Goal: Information Seeking & Learning: Find specific fact

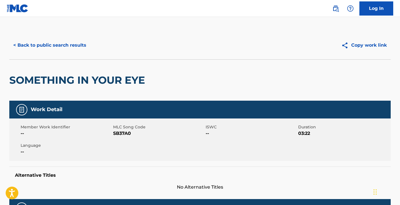
click at [80, 42] on button "< Back to public search results" at bounding box center [49, 45] width 81 height 14
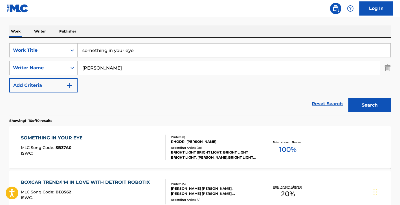
scroll to position [82, 0]
click at [111, 54] on input "something in your eye" at bounding box center [234, 51] width 313 height 14
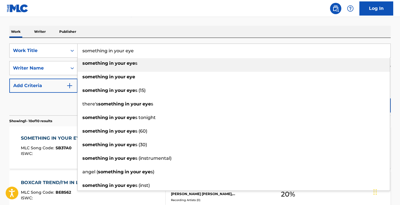
click at [111, 54] on input "something in your eye" at bounding box center [234, 51] width 313 height 14
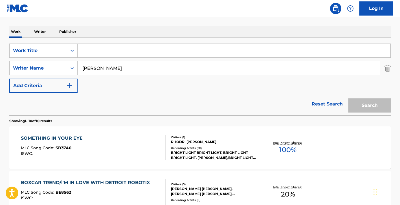
click at [113, 66] on input "[PERSON_NAME]" at bounding box center [229, 68] width 302 height 14
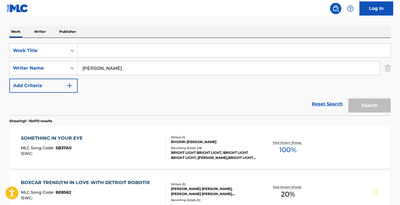
click at [113, 66] on input "[PERSON_NAME]" at bounding box center [229, 68] width 302 height 14
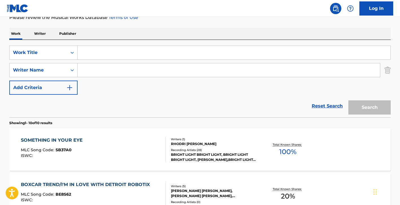
click at [165, 52] on input "Search Form" at bounding box center [234, 53] width 313 height 14
paste input "Raise The Dead"
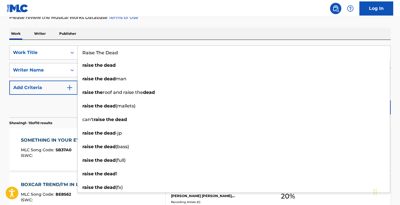
type input "Raise The Dead"
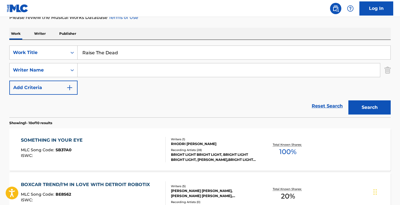
click at [381, 108] on button "Search" at bounding box center [369, 107] width 42 height 14
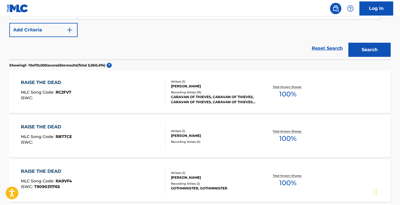
scroll to position [0, 0]
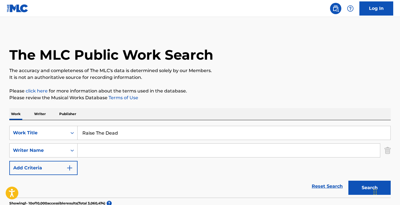
click at [132, 152] on input "Search Form" at bounding box center [229, 150] width 302 height 14
click at [348, 180] on button "Search" at bounding box center [369, 187] width 42 height 14
type input "[PERSON_NAME]"
click at [348, 180] on button "Search" at bounding box center [369, 187] width 42 height 14
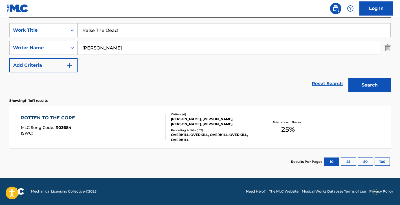
click at [190, 118] on div "[PERSON_NAME], [PERSON_NAME], [PERSON_NAME], [PERSON_NAME]" at bounding box center [213, 121] width 85 height 10
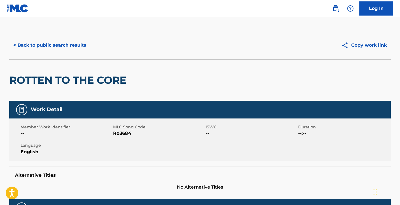
scroll to position [197, 0]
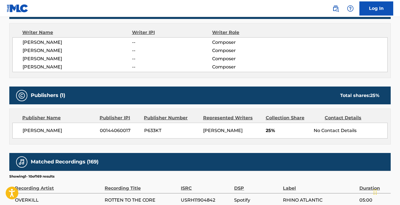
scroll to position [102, 0]
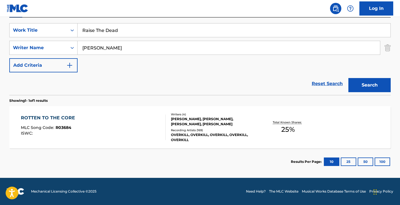
click at [113, 32] on input "Raise The Dead" at bounding box center [234, 30] width 313 height 14
click at [119, 18] on div "SearchWithCriteria0bb6c1ba-f267-4cbc-a5d8-cd4db7ac59ee Work Title Raise The Dea…" at bounding box center [199, 55] width 381 height 77
click at [115, 52] on input "[PERSON_NAME]" at bounding box center [229, 48] width 302 height 14
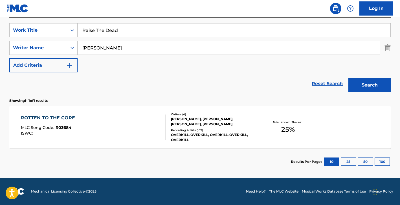
click at [115, 52] on input "[PERSON_NAME]" at bounding box center [229, 48] width 302 height 14
type input "[PERSON_NAME] [PERSON_NAME]"
click at [348, 78] on button "Search" at bounding box center [369, 85] width 42 height 14
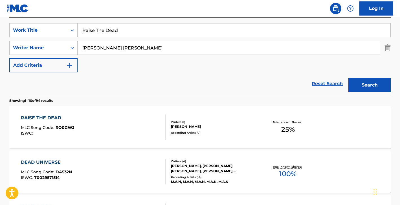
scroll to position [111, 0]
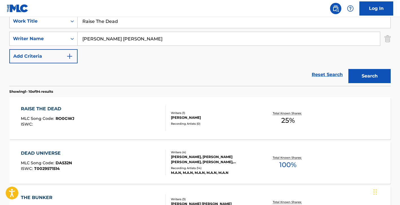
click at [198, 109] on div "RAISE THE DEAD MLC Song Code : RO0GWJ ISWC : Writers ( 1 ) [PERSON_NAME] Record…" at bounding box center [199, 118] width 381 height 42
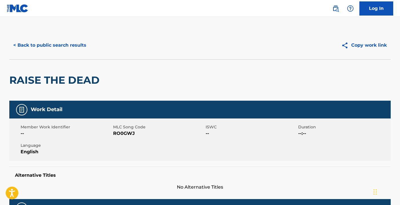
click at [68, 44] on button "< Back to public search results" at bounding box center [49, 45] width 81 height 14
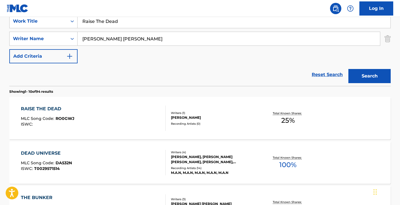
click at [133, 26] on input "Raise The Dead" at bounding box center [234, 21] width 313 height 14
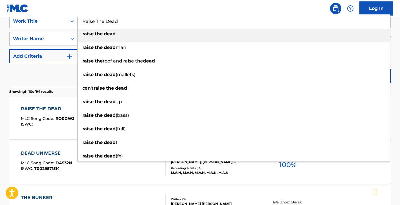
click at [133, 26] on input "Raise The Dead" at bounding box center [234, 21] width 313 height 14
paste input "There's No [DATE]"
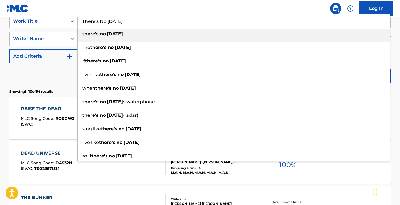
click at [123, 34] on strong "[DATE]" at bounding box center [115, 33] width 16 height 5
type input "there's no [DATE]"
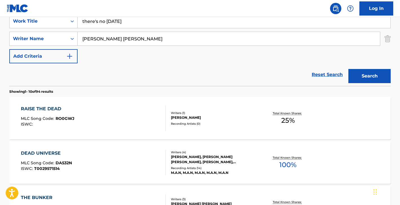
click at [118, 40] on input "[PERSON_NAME] [PERSON_NAME]" at bounding box center [229, 39] width 302 height 14
click at [348, 69] on button "Search" at bounding box center [369, 76] width 42 height 14
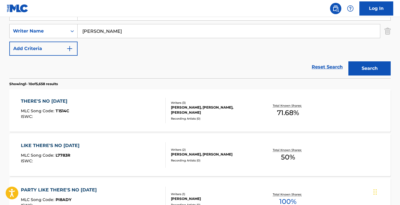
scroll to position [119, 0]
click at [186, 42] on div "SearchWithCriteria0bb6c1ba-f267-4cbc-a5d8-cd4db7ac59ee Work Title there's no [D…" at bounding box center [199, 30] width 381 height 49
click at [177, 39] on div "SearchWithCriteria0bb6c1ba-f267-4cbc-a5d8-cd4db7ac59ee Work Title there's no [D…" at bounding box center [199, 30] width 381 height 49
click at [168, 34] on input "[PERSON_NAME]" at bounding box center [229, 31] width 302 height 14
click at [348, 61] on button "Search" at bounding box center [369, 68] width 42 height 14
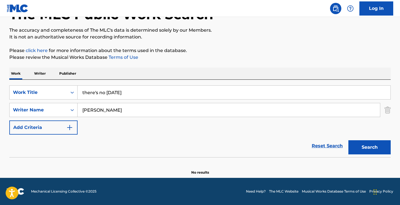
scroll to position [40, 0]
click at [164, 110] on input "[PERSON_NAME]" at bounding box center [229, 110] width 302 height 14
type input "[PERSON_NAME] [PERSON_NAME]"
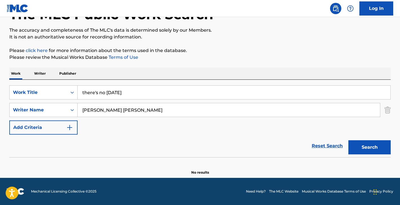
click at [348, 140] on button "Search" at bounding box center [369, 147] width 42 height 14
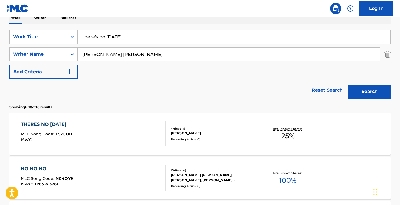
scroll to position [93, 0]
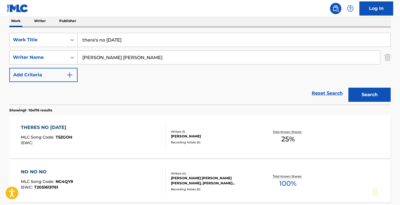
click at [171, 41] on input "there's no [DATE]" at bounding box center [234, 40] width 313 height 14
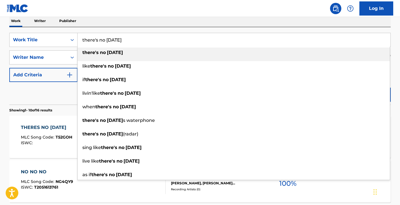
click at [171, 41] on input "there's no [DATE]" at bounding box center [234, 40] width 313 height 14
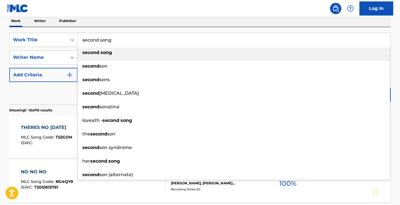
click at [177, 23] on div "Work Writer Publisher" at bounding box center [199, 21] width 381 height 12
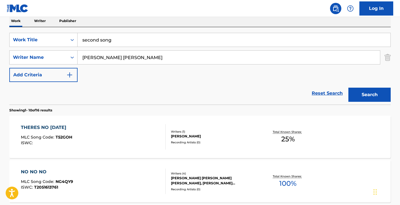
click at [202, 41] on input "second song" at bounding box center [234, 40] width 313 height 14
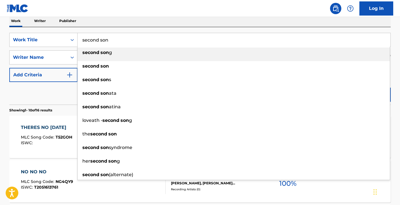
click at [205, 29] on div "SearchWithCriteria0bb6c1ba-f267-4cbc-a5d8-cd4db7ac59ee Work Title second son se…" at bounding box center [199, 65] width 381 height 77
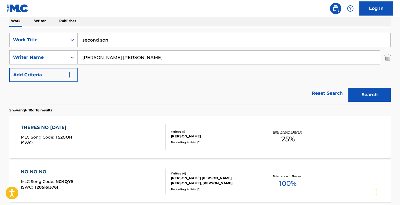
click at [354, 87] on button "Search" at bounding box center [369, 94] width 42 height 14
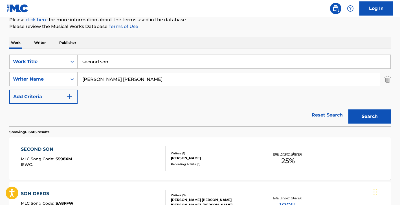
scroll to position [71, 0]
click at [171, 63] on input "second son" at bounding box center [234, 61] width 313 height 14
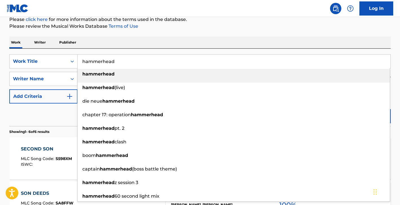
click at [214, 28] on p "Please review the Musical Works Database Terms of Use" at bounding box center [199, 26] width 381 height 7
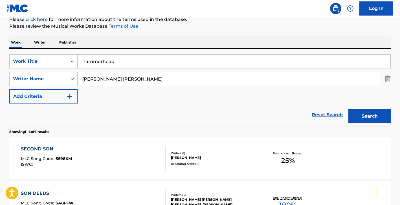
click at [375, 116] on button "Search" at bounding box center [369, 116] width 42 height 14
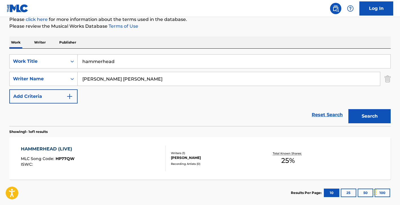
scroll to position [102, 0]
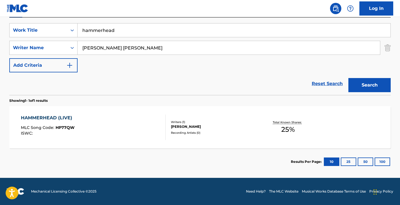
click at [128, 53] on input "[PERSON_NAME] [PERSON_NAME]" at bounding box center [229, 48] width 302 height 14
click at [129, 32] on input "hammerhead" at bounding box center [234, 30] width 313 height 14
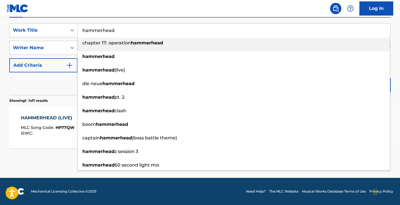
click at [129, 32] on input "hammerhead" at bounding box center [234, 30] width 313 height 14
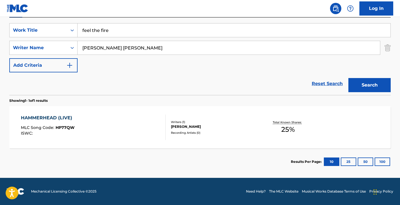
click at [368, 85] on button "Search" at bounding box center [369, 85] width 42 height 14
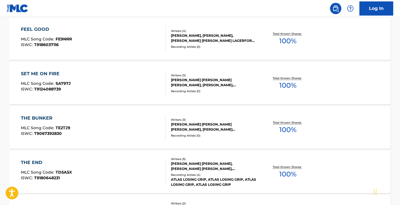
scroll to position [0, 0]
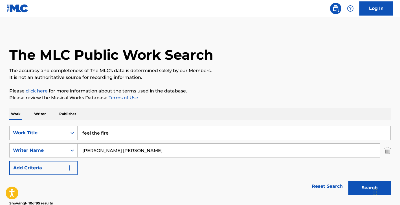
click at [119, 127] on input "feel the fire" at bounding box center [234, 133] width 313 height 14
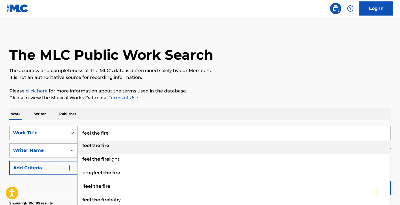
click at [119, 127] on input "feel the fire" at bounding box center [234, 133] width 313 height 14
paste input "Blood and Iron"
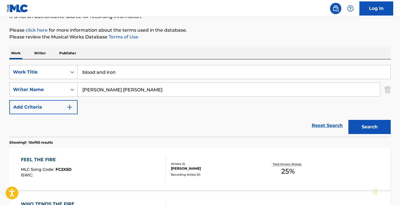
scroll to position [68, 0]
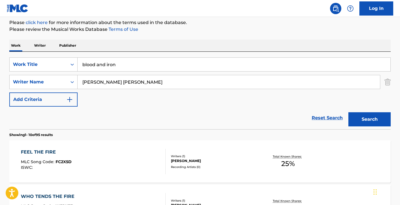
click at [371, 115] on button "Search" at bounding box center [369, 119] width 42 height 14
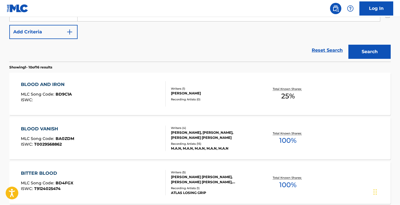
scroll to position [30, 0]
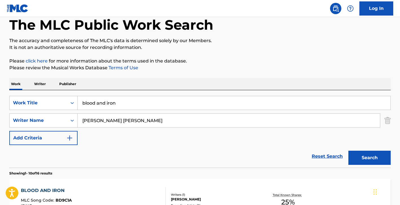
click at [116, 108] on input "blood and iron" at bounding box center [234, 103] width 313 height 14
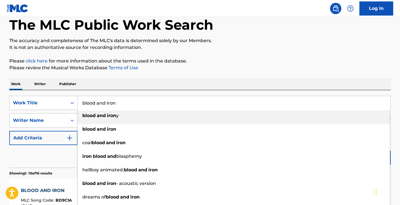
click at [116, 108] on input "blood and iron" at bounding box center [234, 103] width 313 height 14
paste input "Kill at Command"
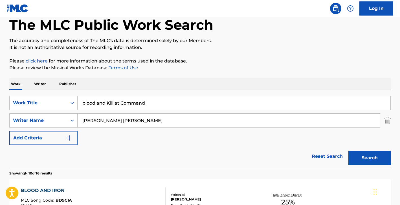
click at [120, 105] on input "blood and Kill at Command" at bounding box center [234, 103] width 313 height 14
paste input "Search Form"
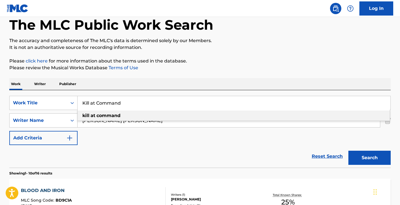
click at [225, 61] on p "Please click here for more information about the terms used in the database." at bounding box center [199, 61] width 381 height 7
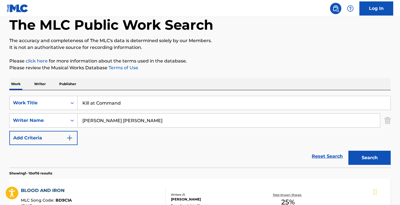
click at [362, 150] on button "Search" at bounding box center [369, 157] width 42 height 14
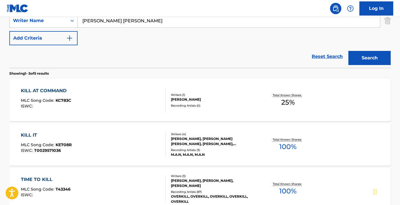
scroll to position [0, 0]
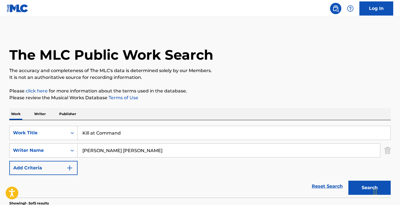
click at [124, 129] on input "Kill at Command" at bounding box center [234, 133] width 313 height 14
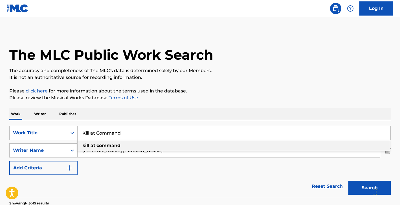
click at [124, 129] on input "Kill at Command" at bounding box center [234, 133] width 313 height 14
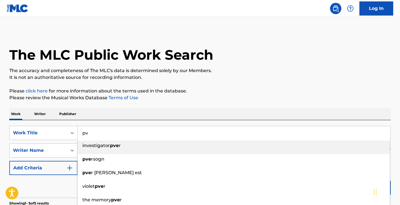
type input "p"
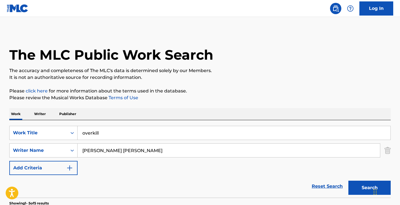
click at [267, 77] on p "It is not an authoritative source for recording information." at bounding box center [199, 77] width 381 height 7
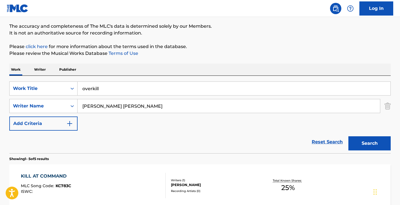
scroll to position [48, 0]
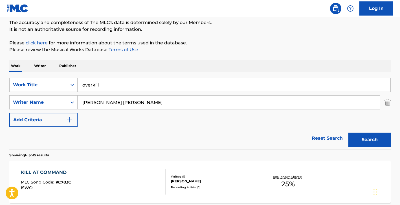
click at [365, 141] on button "Search" at bounding box center [369, 139] width 42 height 14
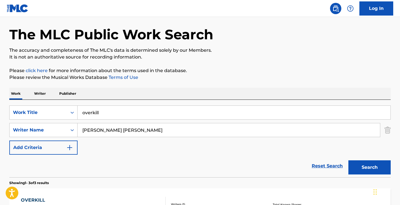
scroll to position [0, 0]
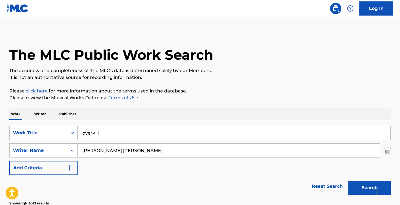
click at [135, 138] on input "overkill" at bounding box center [234, 133] width 313 height 14
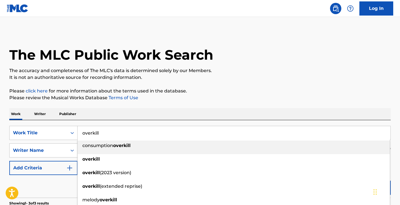
paste input "Deny the Cross"
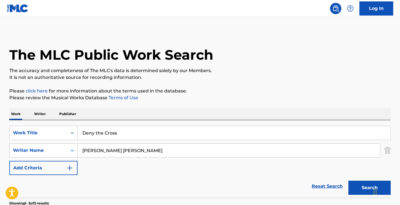
click at [210, 81] on div "The MLC Public Work Search The accuracy and completeness of The MLC's data is d…" at bounding box center [200, 198] width 395 height 335
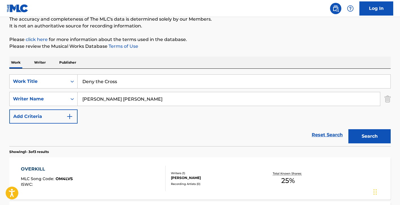
scroll to position [56, 0]
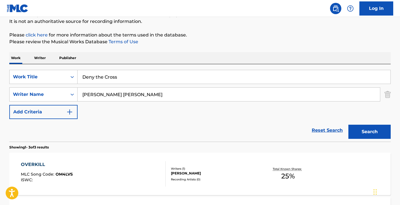
click at [362, 133] on button "Search" at bounding box center [369, 131] width 42 height 14
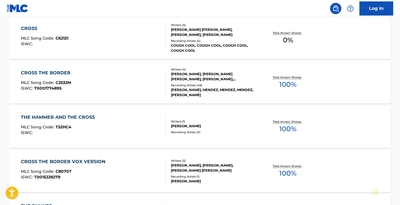
scroll to position [111, 0]
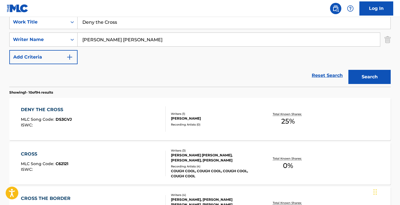
click at [196, 25] on input "Deny the Cross" at bounding box center [234, 22] width 313 height 14
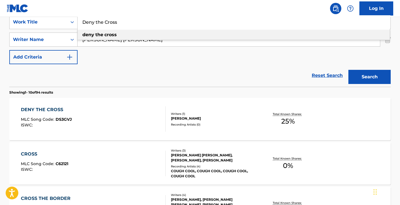
click at [196, 25] on input "Deny the Cross" at bounding box center [234, 22] width 313 height 14
paste input "Wrecking Crew"
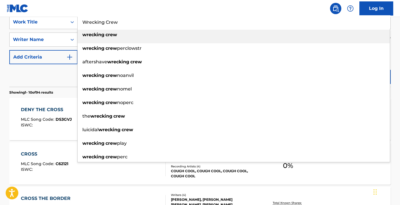
click at [195, 31] on div "wrecking crew" at bounding box center [234, 35] width 312 height 10
type input "wrecking crew"
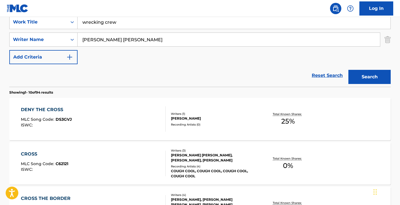
click at [365, 73] on button "Search" at bounding box center [369, 77] width 42 height 14
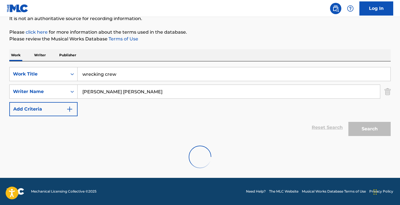
scroll to position [102, 0]
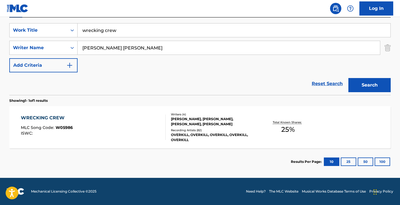
click at [223, 116] on div "[PERSON_NAME], [PERSON_NAME], [PERSON_NAME], [PERSON_NAME]" at bounding box center [213, 121] width 85 height 10
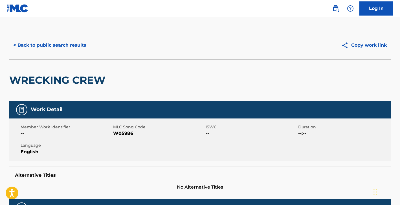
click at [63, 47] on button "< Back to public search results" at bounding box center [49, 45] width 81 height 14
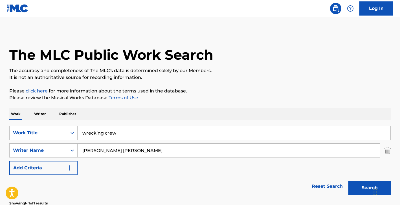
scroll to position [70, 0]
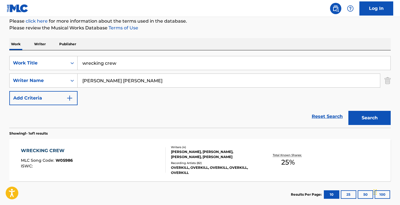
click at [156, 59] on input "wrecking crew" at bounding box center [234, 63] width 313 height 14
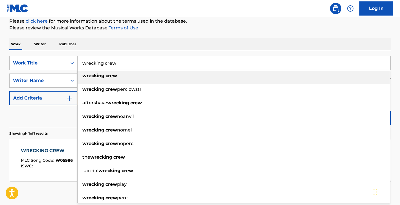
click at [156, 59] on input "wrecking crew" at bounding box center [234, 63] width 313 height 14
paste input "Fear His Name"
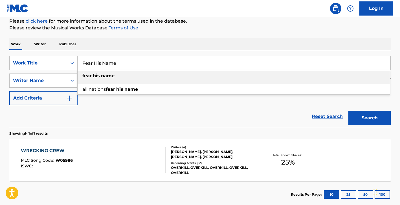
click at [174, 48] on div "Work Writer Publisher" at bounding box center [199, 44] width 381 height 12
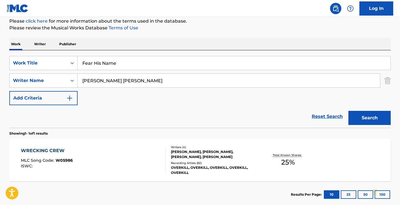
click at [360, 115] on button "Search" at bounding box center [369, 118] width 42 height 14
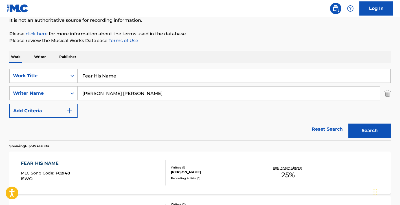
scroll to position [0, 0]
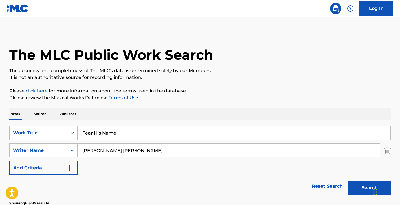
click at [126, 133] on input "Fear His Name" at bounding box center [234, 133] width 313 height 14
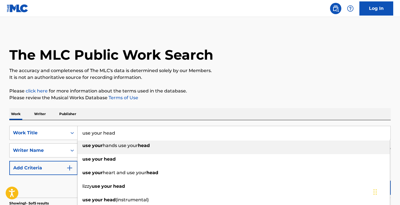
click at [194, 95] on p "Please review the Musical Works Database Terms of Use" at bounding box center [199, 97] width 381 height 7
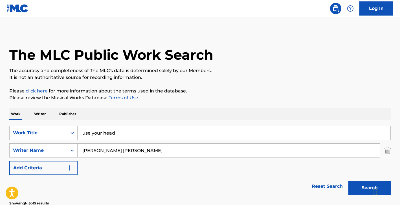
click at [358, 178] on div "Search" at bounding box center [368, 186] width 45 height 23
click at [358, 185] on button "Search" at bounding box center [369, 187] width 42 height 14
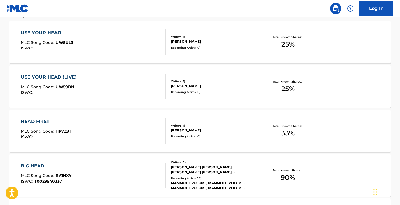
scroll to position [16, 0]
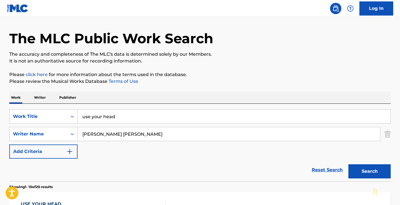
click at [171, 118] on input "use your head" at bounding box center [234, 116] width 313 height 14
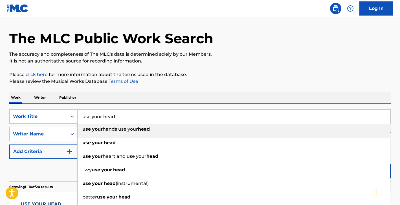
click at [171, 118] on input "use your head" at bounding box center [234, 116] width 313 height 14
paste input "Fatal If Swallowe"
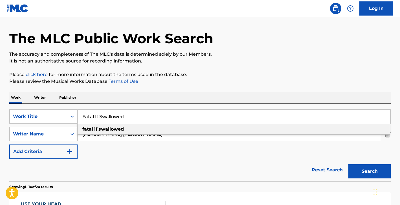
click at [201, 95] on div "Work Writer Publisher" at bounding box center [199, 97] width 381 height 12
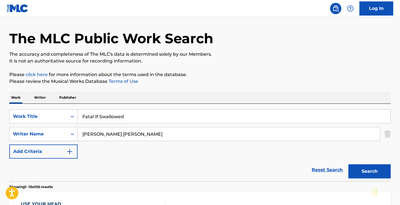
click at [358, 176] on button "Search" at bounding box center [369, 171] width 42 height 14
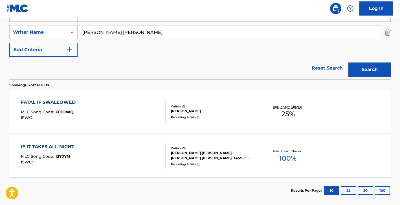
scroll to position [67, 0]
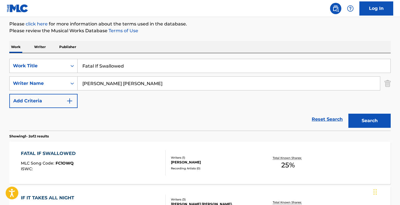
click at [168, 69] on input "Fatal If Swallowed" at bounding box center [234, 66] width 313 height 14
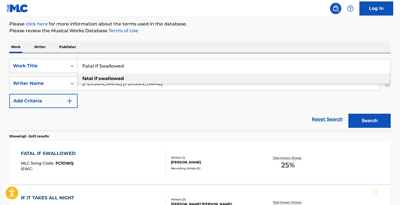
click at [168, 69] on input "Fatal If Swallowed" at bounding box center [234, 66] width 313 height 14
paste input "Powersurge"
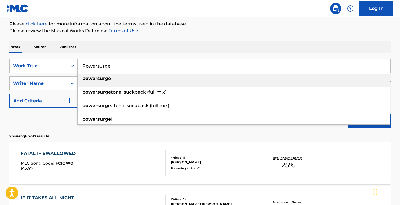
type input "Powersurge"
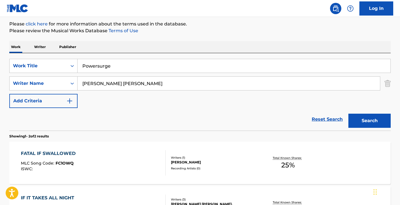
click at [191, 45] on div "Work Writer Publisher" at bounding box center [199, 47] width 381 height 12
click at [368, 116] on button "Search" at bounding box center [369, 120] width 42 height 14
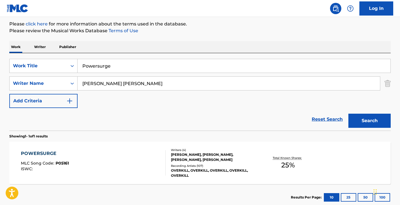
click at [226, 153] on div "[PERSON_NAME], [PERSON_NAME], [PERSON_NAME], [PERSON_NAME]" at bounding box center [213, 157] width 85 height 10
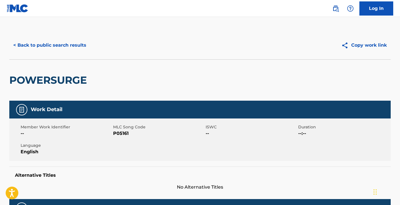
click at [81, 40] on button "< Back to public search results" at bounding box center [49, 45] width 81 height 14
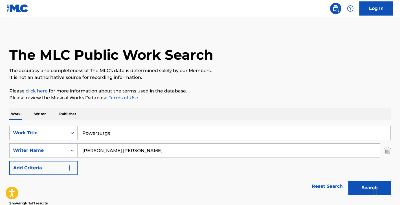
scroll to position [67, 0]
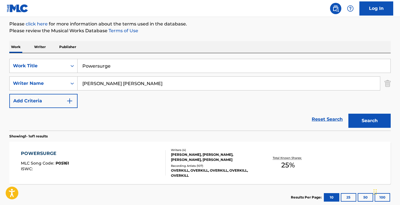
click at [146, 65] on input "Powersurge" at bounding box center [234, 66] width 313 height 14
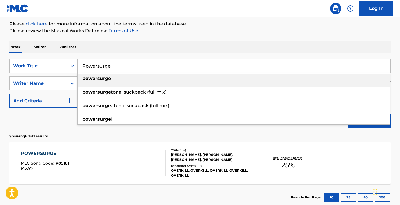
click at [146, 65] on input "Powersurge" at bounding box center [234, 66] width 313 height 14
paste input "In Union We Stand"
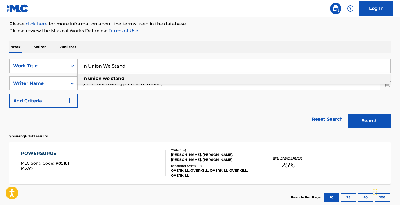
click at [157, 55] on div "SearchWithCriteria0bb6c1ba-f267-4cbc-a5d8-cd4db7ac59ee Work Title In Union We S…" at bounding box center [199, 91] width 381 height 77
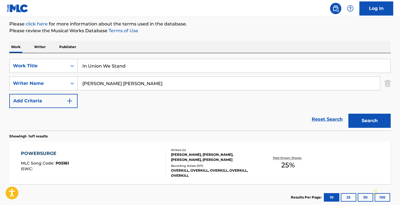
click at [370, 129] on div "Search" at bounding box center [368, 119] width 45 height 23
click at [365, 124] on button "Search" at bounding box center [369, 120] width 42 height 14
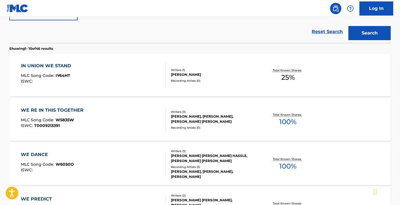
scroll to position [85, 0]
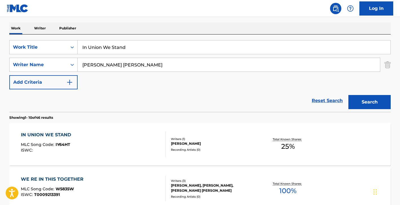
click at [187, 52] on input "In Union We Stand" at bounding box center [234, 47] width 313 height 14
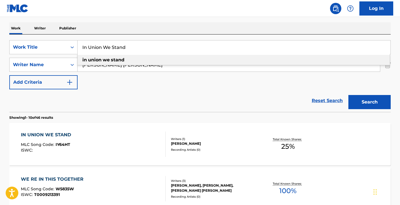
click at [187, 52] on input "In Union We Stand" at bounding box center [234, 47] width 313 height 14
paste input "Electro-Violence"
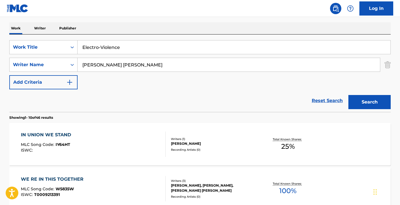
click at [197, 34] on div "SearchWithCriteria0bb6c1ba-f267-4cbc-a5d8-cd4db7ac59ee Work Title Electro-Viole…" at bounding box center [199, 72] width 381 height 77
click at [371, 105] on button "Search" at bounding box center [369, 102] width 42 height 14
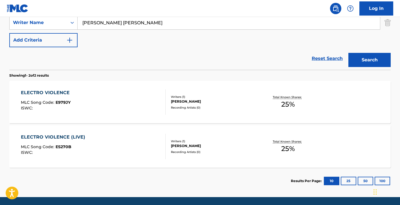
scroll to position [0, 0]
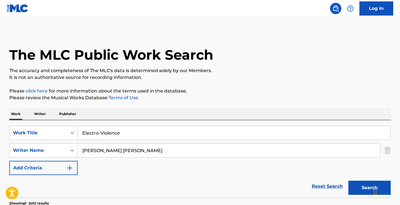
click at [133, 139] on div "Electro-Violence" at bounding box center [234, 133] width 313 height 14
click at [127, 135] on input "Electro-Violence" at bounding box center [234, 133] width 313 height 14
click at [127, 134] on input "Electro-Violence" at bounding box center [234, 133] width 313 height 14
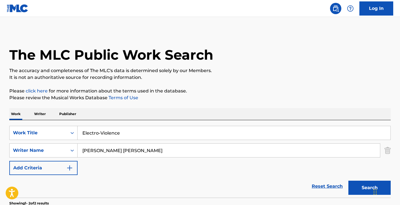
click at [127, 134] on input "Electro-Violence" at bounding box center [234, 133] width 313 height 14
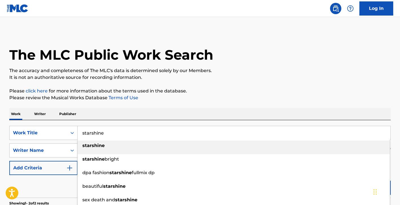
type input "starshine"
click at [181, 106] on div "The MLC Public Work Search The accuracy and completeness of The MLC's data is d…" at bounding box center [200, 176] width 395 height 290
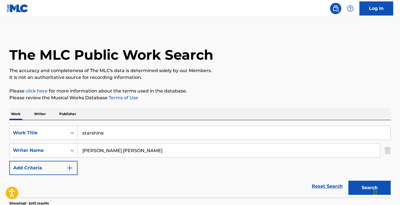
scroll to position [21, 0]
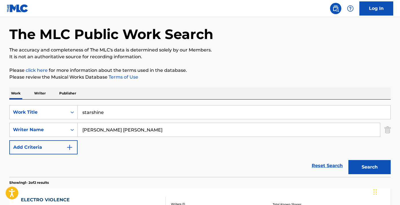
click at [172, 126] on input "[PERSON_NAME] [PERSON_NAME]" at bounding box center [229, 130] width 302 height 14
click at [162, 136] on div "SearchWithCriteria0bb6c1ba-f267-4cbc-a5d8-cd4db7ac59ee Work Title starshine Sea…" at bounding box center [199, 129] width 381 height 49
click at [162, 131] on input "[PERSON_NAME]" at bounding box center [229, 130] width 302 height 14
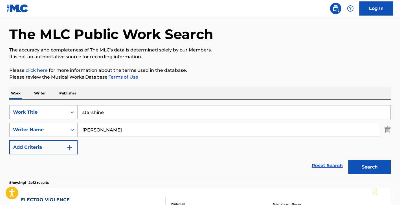
click at [162, 131] on input "[PERSON_NAME]" at bounding box center [229, 130] width 302 height 14
paste input "[PERSON_NAME]"
click at [162, 131] on input "[PERSON_NAME] [PERSON_NAME]" at bounding box center [229, 130] width 302 height 14
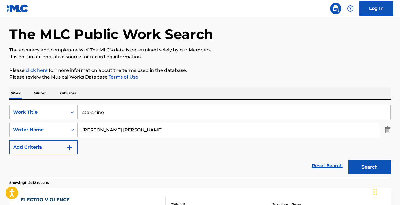
paste input "Search Form"
type input "[PERSON_NAME]"
click at [359, 169] on button "Search" at bounding box center [369, 167] width 42 height 14
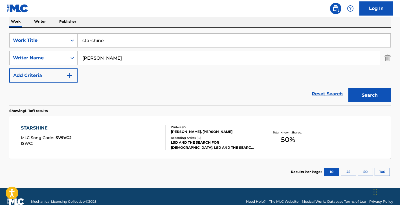
scroll to position [102, 0]
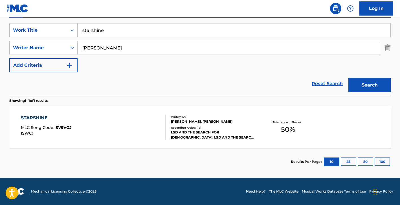
click at [238, 120] on div "[PERSON_NAME], [PERSON_NAME]" at bounding box center [213, 121] width 85 height 5
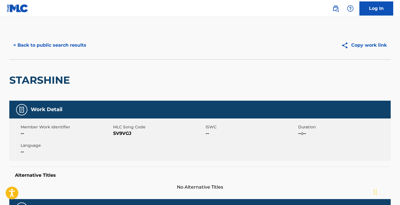
click at [74, 49] on button "< Back to public search results" at bounding box center [49, 45] width 81 height 14
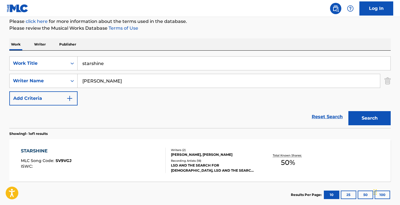
click at [175, 67] on input "starshine" at bounding box center [234, 63] width 313 height 14
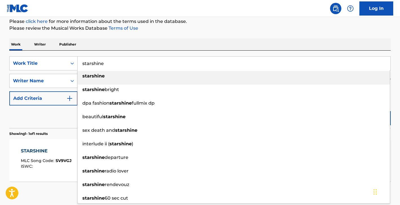
click at [175, 67] on input "starshine" at bounding box center [234, 63] width 313 height 14
paste input "Starting Over"
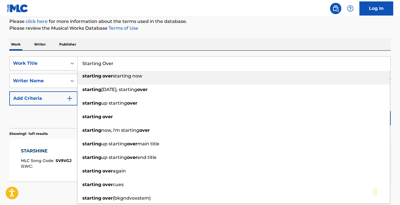
type input "Starting Over"
click at [211, 47] on div "Work Writer Publisher" at bounding box center [199, 44] width 381 height 12
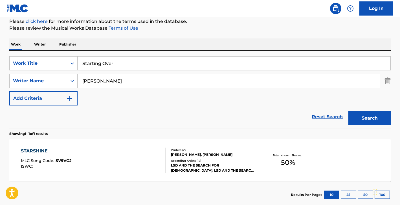
click at [365, 115] on button "Search" at bounding box center [369, 118] width 42 height 14
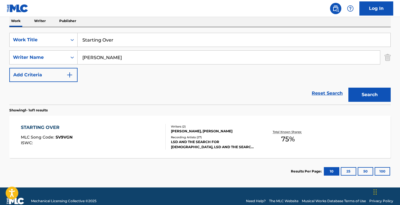
scroll to position [94, 0]
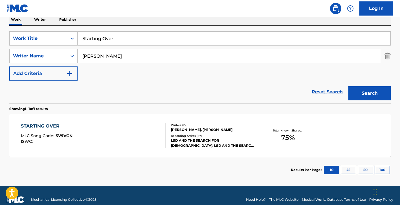
click at [232, 130] on div "[PERSON_NAME], [PERSON_NAME]" at bounding box center [213, 129] width 85 height 5
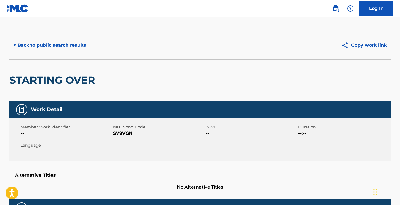
click at [75, 44] on button "< Back to public search results" at bounding box center [49, 45] width 81 height 14
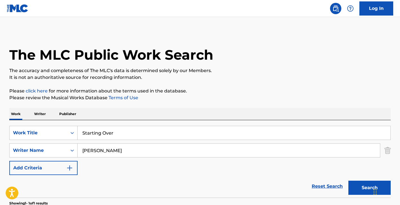
scroll to position [70, 0]
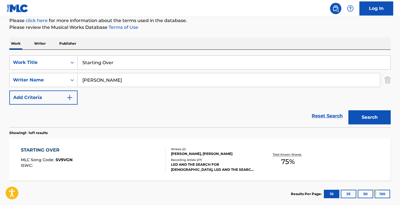
click at [95, 60] on input "Starting Over" at bounding box center [234, 63] width 313 height 14
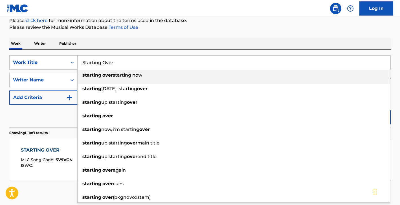
click at [95, 61] on input "Starting Over" at bounding box center [234, 63] width 313 height 14
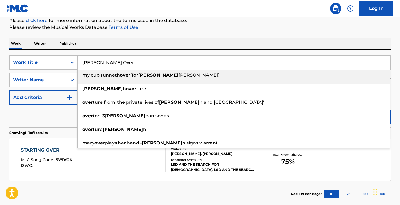
click at [96, 61] on input "[PERSON_NAME] Over" at bounding box center [234, 63] width 313 height 14
click at [97, 61] on input "[PERSON_NAME] Over" at bounding box center [234, 63] width 313 height 14
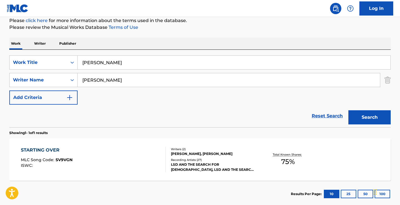
click at [208, 25] on p "Please review the Musical Works Database Terms of Use" at bounding box center [199, 27] width 381 height 7
click at [370, 124] on button "Search" at bounding box center [369, 117] width 42 height 14
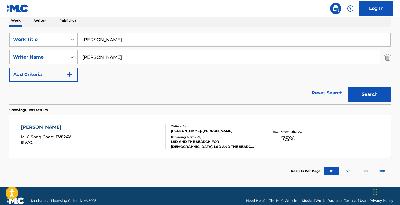
scroll to position [0, 0]
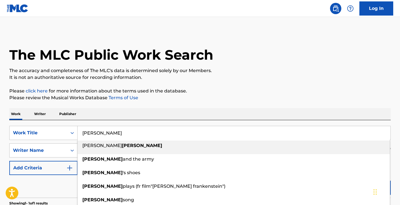
click at [144, 130] on input "[PERSON_NAME]" at bounding box center [234, 133] width 313 height 14
paste input "(I Don't Think That We Should) Take It Slow"
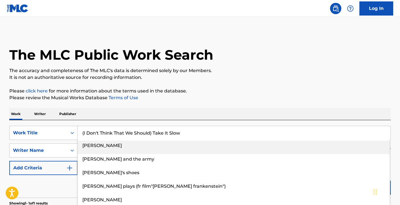
type input "(I Don't Think That We Should) Take It Slow"
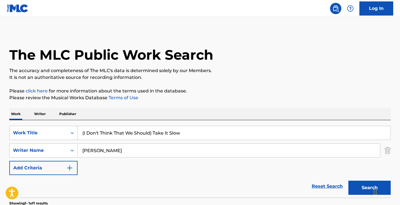
click at [184, 102] on div "The MLC Public Work Search The accuracy and completeness of The MLC's data is d…" at bounding box center [200, 154] width 395 height 246
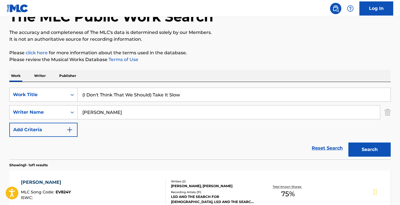
scroll to position [44, 0]
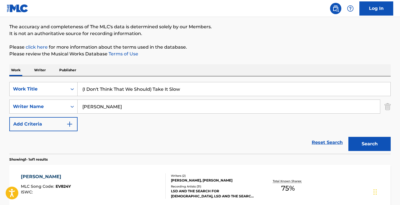
click at [361, 145] on button "Search" at bounding box center [369, 144] width 42 height 14
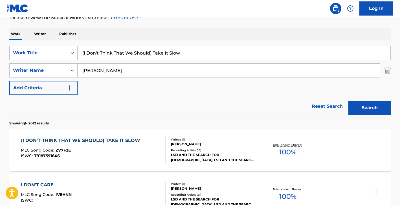
scroll to position [86, 0]
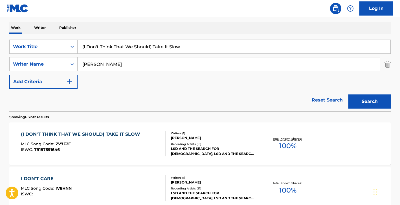
click at [194, 141] on div "Writers ( 1 ) [PERSON_NAME] Recording Artists ( 16 ) LSD AND THE SEARCH FOR [DE…" at bounding box center [211, 143] width 91 height 25
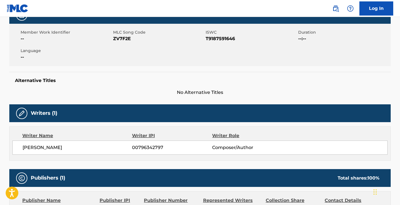
scroll to position [174, 0]
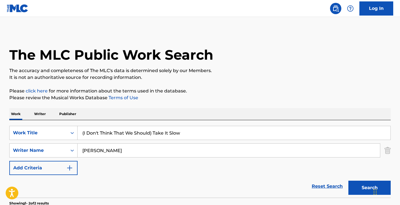
click at [125, 126] on input "(I Don't Think That We Should) Take It Slow" at bounding box center [234, 133] width 313 height 14
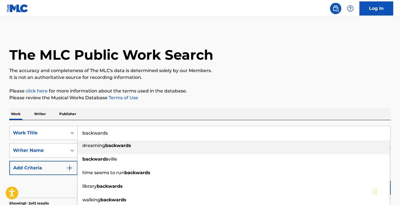
type input "backwards"
click at [191, 98] on p "Please review the Musical Works Database Terms of Use" at bounding box center [199, 97] width 381 height 7
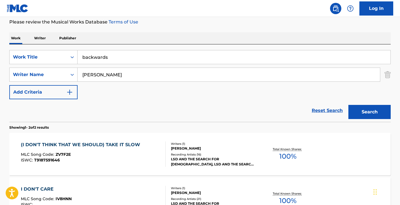
click at [367, 111] on button "Search" at bounding box center [369, 112] width 42 height 14
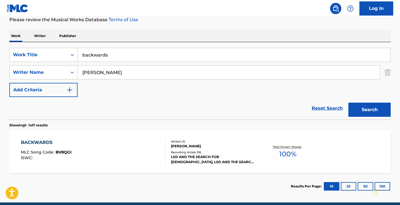
scroll to position [78, 0]
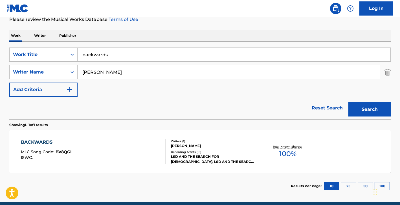
click at [210, 156] on div "LSD AND THE SEARCH FOR [DEMOGRAPHIC_DATA], LSD AND THE SEARCH FOR [DEMOGRAPHIC_…" at bounding box center [213, 159] width 85 height 10
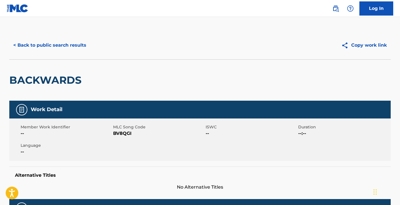
click at [80, 40] on button "< Back to public search results" at bounding box center [49, 45] width 81 height 14
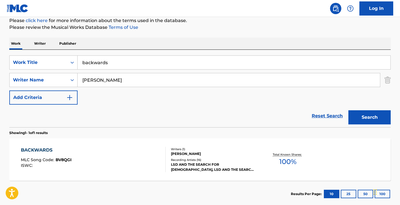
click at [140, 65] on input "backwards" at bounding box center [234, 63] width 313 height 14
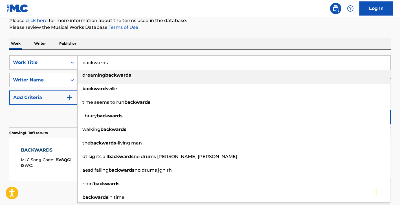
click at [140, 65] on input "backwards" at bounding box center [234, 63] width 313 height 14
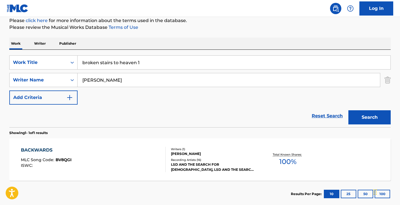
click at [145, 65] on input "broken stairs to heaven 1" at bounding box center [234, 63] width 313 height 14
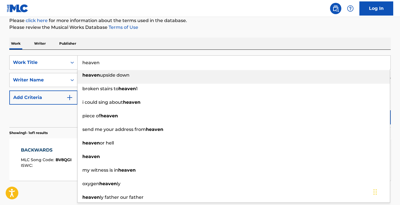
type input "heaven"
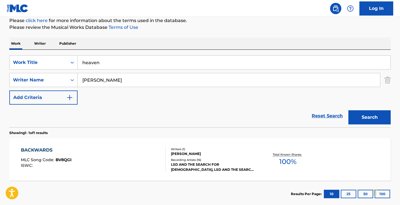
click at [242, 35] on div "The MLC Public Work Search The accuracy and completeness of The MLC's data is d…" at bounding box center [200, 84] width 395 height 246
drag, startPoint x: 348, startPoint y: 115, endPoint x: 351, endPoint y: 115, distance: 3.1
click at [349, 115] on div "Search" at bounding box center [368, 115] width 45 height 23
click at [353, 115] on button "Search" at bounding box center [369, 117] width 42 height 14
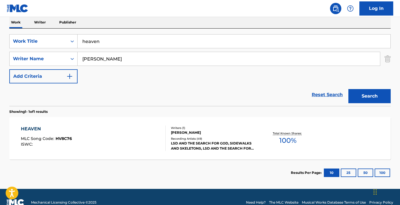
click at [208, 126] on div "Writers ( 1 )" at bounding box center [213, 128] width 85 height 4
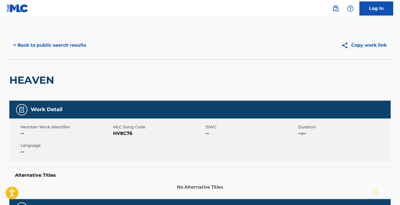
click at [74, 32] on div "< Back to public search results Copy work link" at bounding box center [199, 45] width 381 height 28
click at [74, 43] on button "< Back to public search results" at bounding box center [49, 45] width 81 height 14
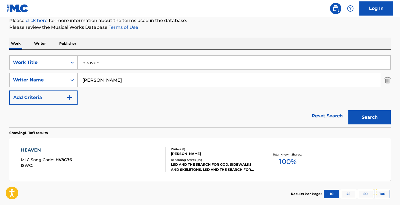
click at [125, 69] on div "SearchWithCriteria0bb6c1ba-f267-4cbc-a5d8-cd4db7ac59ee Work Title heaven Search…" at bounding box center [199, 79] width 381 height 49
click at [123, 65] on input "heaven" at bounding box center [234, 63] width 313 height 14
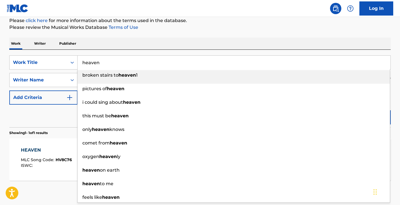
click at [123, 65] on input "heaven" at bounding box center [234, 63] width 313 height 14
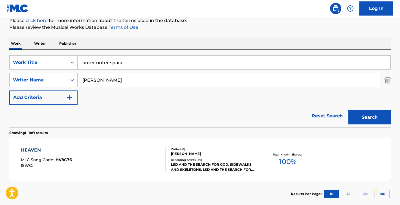
click at [102, 63] on input "outer outer space" at bounding box center [234, 63] width 313 height 14
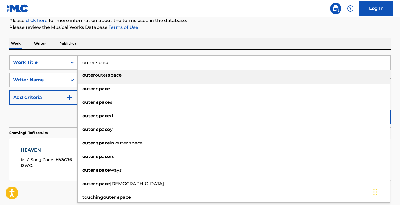
type input "outer space"
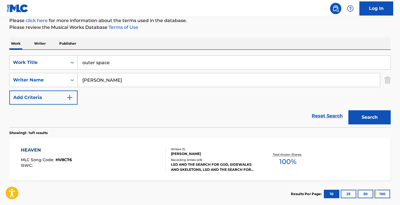
click at [197, 30] on p "Please review the Musical Works Database Terms of Use" at bounding box center [199, 27] width 381 height 7
click at [373, 115] on button "Search" at bounding box center [369, 117] width 42 height 14
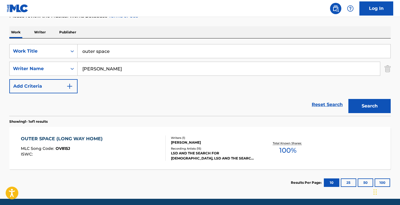
click at [240, 126] on section "OUTER SPACE (LONG WAY HOME) MLC Song Code : OV815J ISWC : Writers ( 1 ) [PERSON…" at bounding box center [199, 146] width 381 height 45
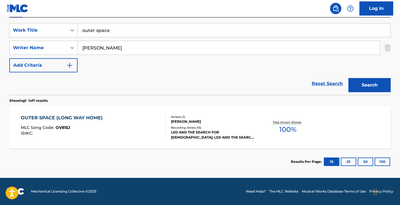
click at [219, 123] on div "[PERSON_NAME]" at bounding box center [213, 121] width 85 height 5
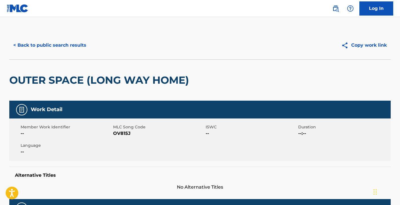
click at [66, 48] on button "< Back to public search results" at bounding box center [49, 45] width 81 height 14
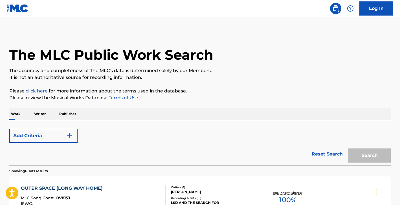
scroll to position [70, 0]
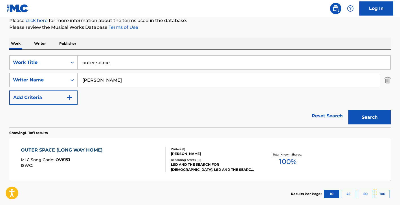
click at [126, 58] on input "outer space" at bounding box center [234, 63] width 313 height 14
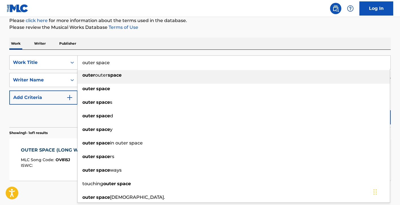
click at [126, 58] on input "outer space" at bounding box center [234, 63] width 313 height 14
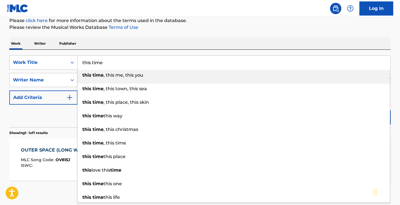
type input "this time"
click at [201, 41] on div "Work Writer Publisher" at bounding box center [199, 44] width 381 height 12
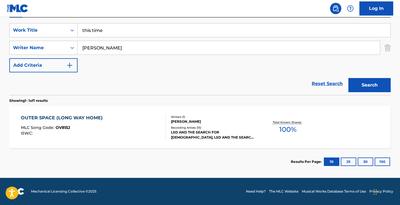
click at [365, 90] on button "Search" at bounding box center [369, 85] width 42 height 14
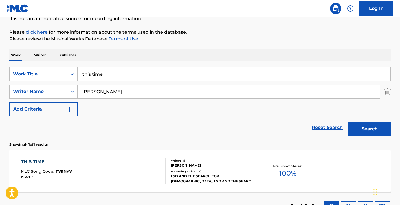
scroll to position [102, 0]
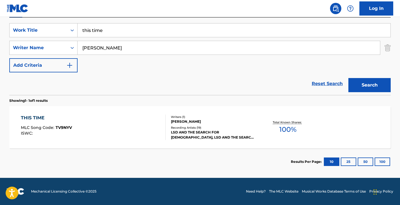
click at [243, 127] on div "Recording Artists ( 19 )" at bounding box center [213, 127] width 85 height 4
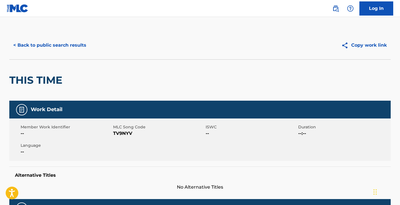
click at [63, 56] on div "< Back to public search results Copy work link" at bounding box center [199, 45] width 381 height 28
click at [66, 47] on button "< Back to public search results" at bounding box center [49, 45] width 81 height 14
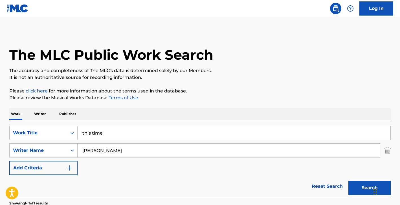
scroll to position [70, 0]
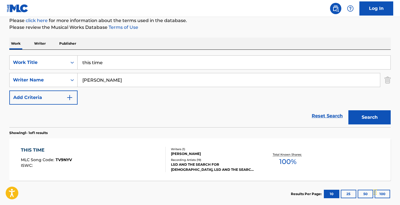
click at [138, 63] on input "this time" at bounding box center [234, 63] width 313 height 14
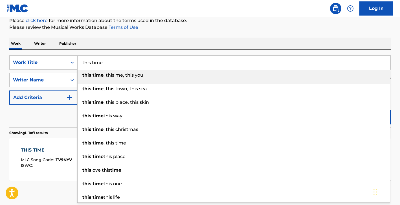
click at [138, 63] on input "this time" at bounding box center [234, 63] width 313 height 14
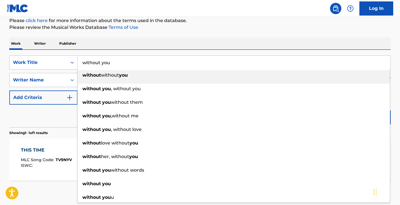
type input "without you"
click at [179, 34] on div "The MLC Public Work Search The accuracy and completeness of The MLC's data is d…" at bounding box center [200, 84] width 395 height 246
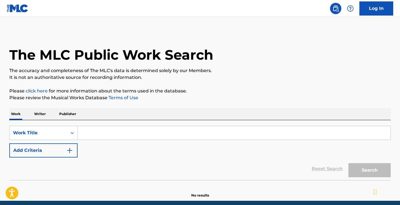
click at [104, 132] on input "Search Form" at bounding box center [234, 133] width 313 height 14
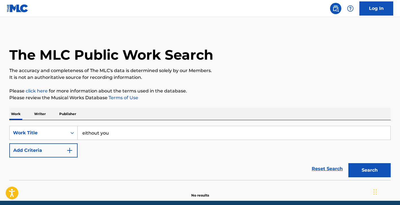
click at [88, 136] on input "eithout you" at bounding box center [234, 133] width 313 height 14
click at [88, 136] on input "eithout without" at bounding box center [234, 133] width 313 height 14
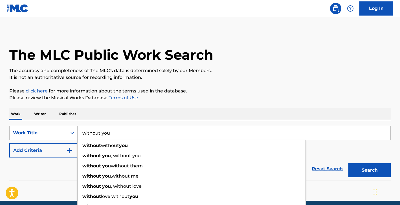
type input "without you"
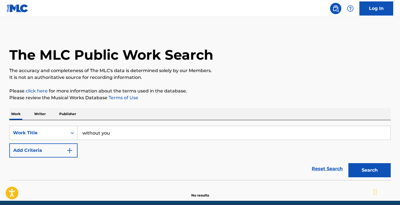
click at [236, 67] on p "The accuracy and completeness of The MLC's data is determined solely by our Mem…" at bounding box center [199, 70] width 381 height 7
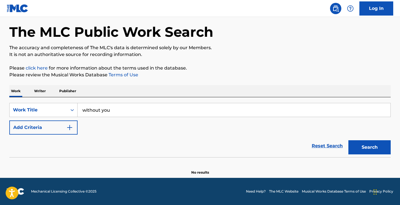
click at [61, 133] on button "Add Criteria" at bounding box center [43, 127] width 68 height 14
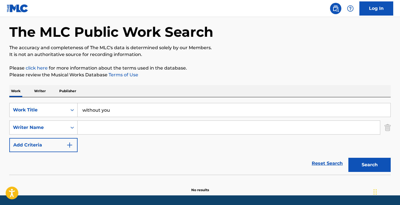
click at [108, 127] on input "Search Form" at bounding box center [229, 127] width 302 height 14
type input "a"
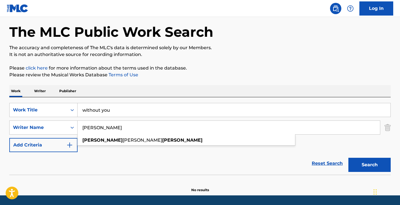
type input "andrew liszt"
click at [343, 6] on div "Log In" at bounding box center [360, 8] width 67 height 14
click at [377, 163] on button "Search" at bounding box center [369, 164] width 42 height 14
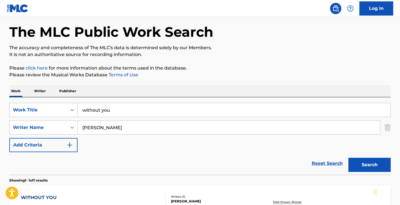
scroll to position [91, 0]
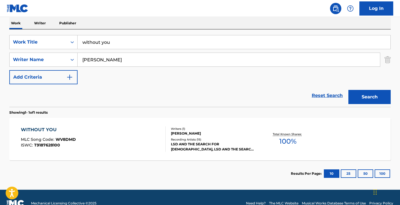
click at [224, 134] on div "[PERSON_NAME]" at bounding box center [213, 133] width 85 height 5
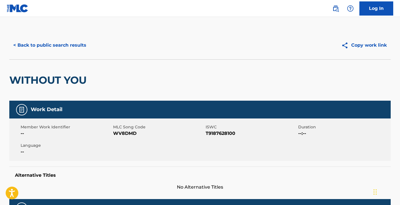
click at [36, 42] on button "< Back to public search results" at bounding box center [49, 45] width 81 height 14
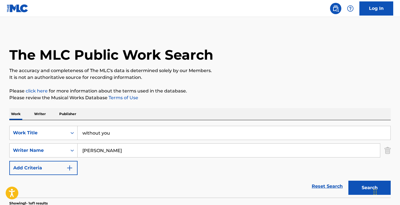
scroll to position [70, 0]
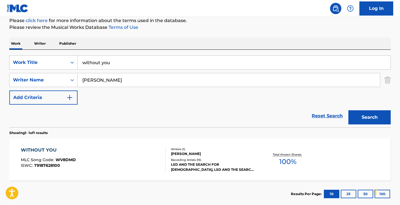
click at [126, 76] on input "andrew liszt" at bounding box center [229, 80] width 302 height 14
type input "daniel lilker"
click at [129, 61] on input "without you" at bounding box center [234, 63] width 313 height 14
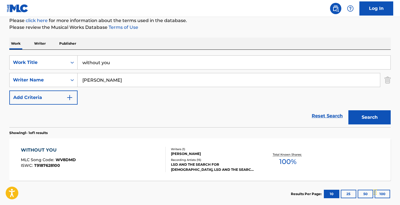
click at [129, 61] on input "without you" at bounding box center [234, 63] width 313 height 14
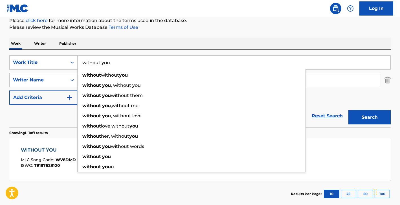
click at [129, 61] on input "without you" at bounding box center [234, 63] width 313 height 14
paste input "Imitaton of Life"
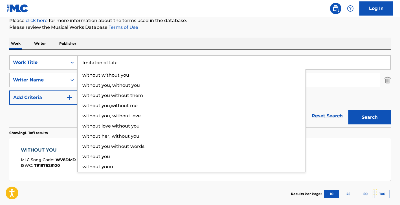
type input "Imitaton of Life"
click at [151, 40] on div "Work Writer Publisher" at bounding box center [199, 44] width 381 height 12
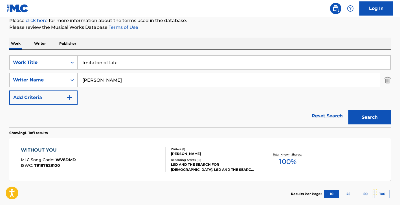
click at [380, 116] on button "Search" at bounding box center [369, 117] width 42 height 14
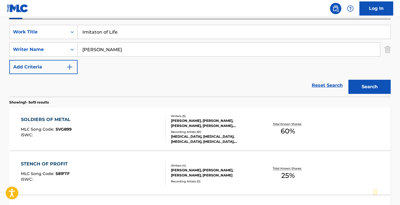
scroll to position [102, 0]
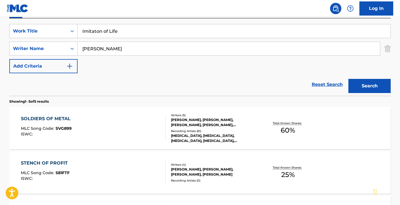
click at [174, 49] on input "daniel lilker" at bounding box center [229, 49] width 302 height 14
click at [374, 78] on div "Search" at bounding box center [368, 84] width 45 height 23
click at [372, 83] on button "Search" at bounding box center [369, 86] width 42 height 14
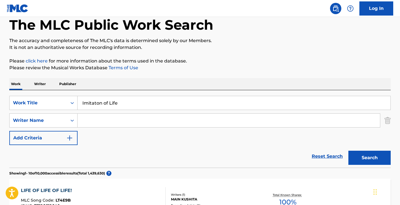
scroll to position [0, 0]
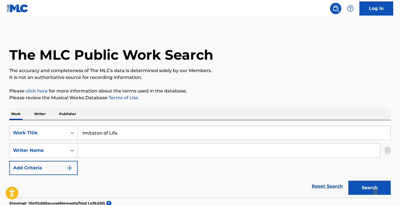
click at [57, 166] on button "Add Criteria" at bounding box center [43, 168] width 68 height 14
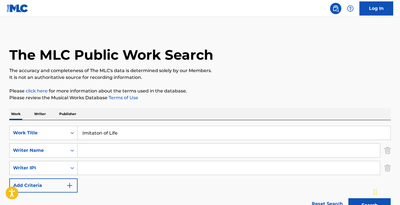
click at [57, 171] on div "Writer IPI" at bounding box center [38, 167] width 51 height 7
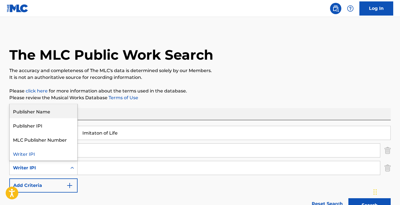
click at [229, 72] on p "The accuracy and completeness of The MLC's data is determined solely by our Mem…" at bounding box center [199, 70] width 381 height 7
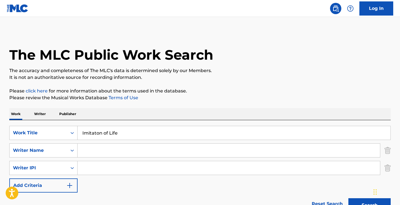
click at [387, 166] on img "Search Form" at bounding box center [387, 168] width 6 height 14
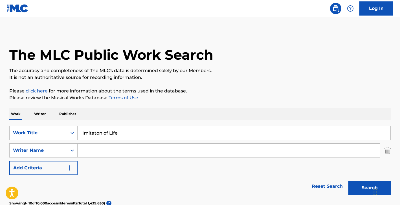
click at [122, 150] on input "Search Form" at bounding box center [229, 150] width 302 height 14
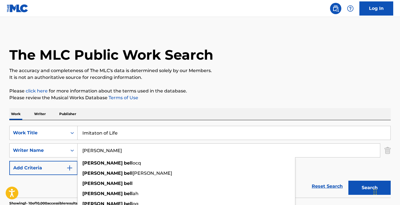
type input "frank bello"
click at [348, 180] on button "Search" at bounding box center [369, 187] width 42 height 14
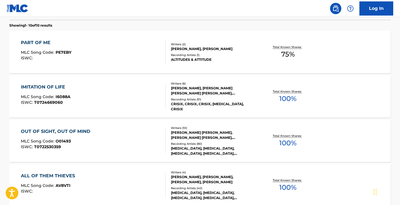
scroll to position [194, 0]
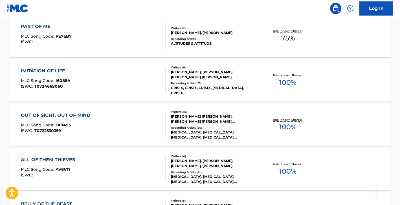
click at [192, 76] on div "DANIEL ALAN SPITZ, JOSEPH A. BELLARDINI, FRANK JOSEPH BELLO, CHARLIE L. BENANTE…" at bounding box center [213, 74] width 85 height 10
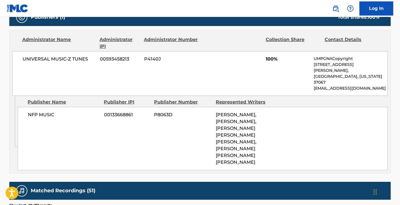
scroll to position [294, 0]
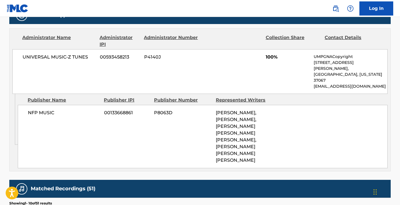
click at [50, 105] on div "NFP MUSIC 00133668861 P8063D DAN LILKER, SCOTT ROSENFELD, CHARLIE L. BENANTE, F…" at bounding box center [203, 136] width 370 height 63
click at [48, 109] on span "NFP MUSIC" at bounding box center [64, 112] width 72 height 7
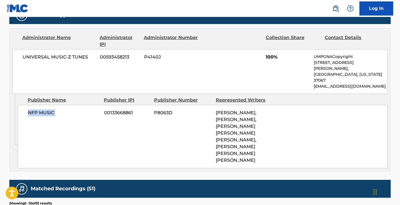
copy div "NFP MUSIC"
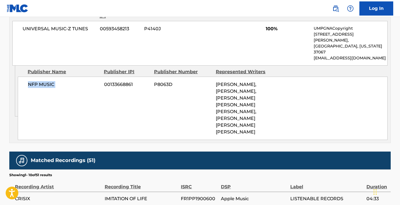
scroll to position [322, 0]
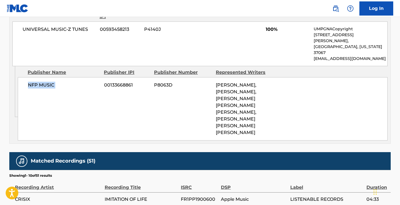
copy div "NFP MUSIC"
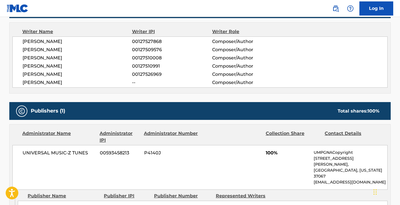
scroll to position [0, 0]
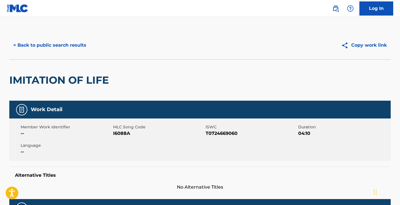
click at [75, 45] on button "< Back to public search results" at bounding box center [49, 45] width 81 height 14
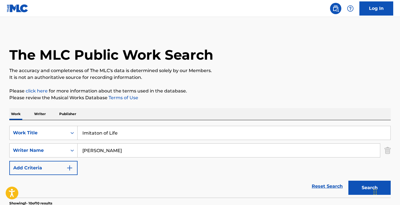
click at [119, 134] on input "Imitaton of Life" at bounding box center [234, 133] width 313 height 14
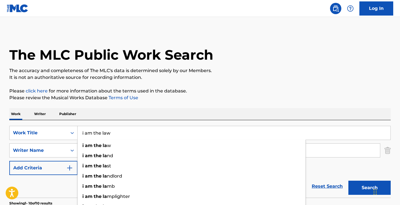
type input "i am the law"
click at [348, 180] on button "Search" at bounding box center [369, 187] width 42 height 14
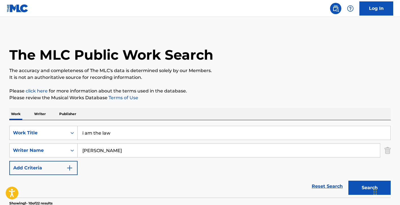
click at [359, 190] on button "Search" at bounding box center [369, 187] width 42 height 14
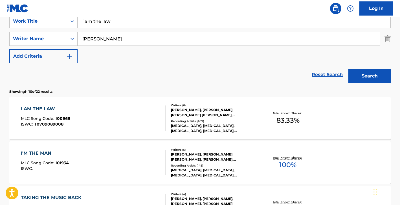
scroll to position [134, 0]
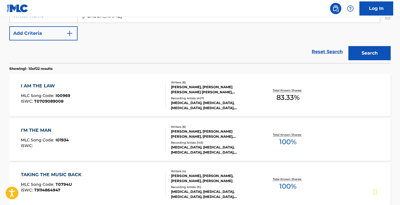
click at [197, 85] on div "DANIEL ALAN SPITZ, JOSEPH A. BELLARDINI, FRANK JOSEPH BELLO, CHARLIE L. BENANTE…" at bounding box center [213, 89] width 85 height 10
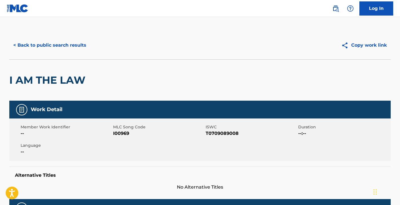
click at [71, 42] on button "< Back to public search results" at bounding box center [49, 45] width 81 height 14
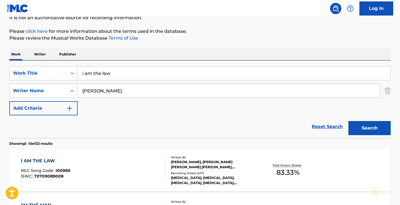
scroll to position [51, 0]
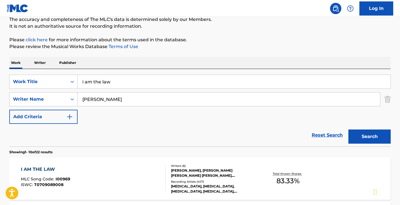
click at [115, 84] on input "i am the law" at bounding box center [234, 82] width 313 height 14
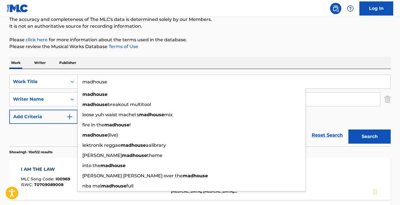
type input "madhouse"
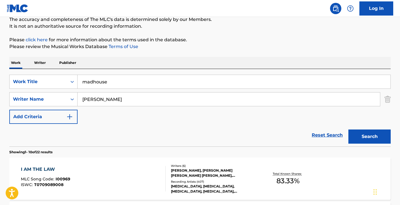
click at [354, 132] on button "Search" at bounding box center [369, 136] width 42 height 14
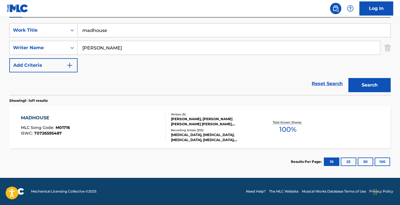
click at [228, 114] on div "Writers ( 5 )" at bounding box center [213, 114] width 85 height 4
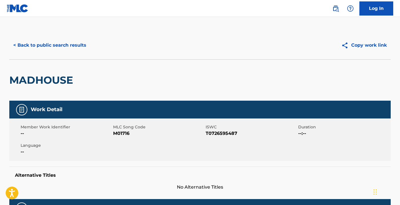
click at [57, 36] on div "< Back to public search results Copy work link" at bounding box center [199, 45] width 381 height 28
click at [56, 43] on button "< Back to public search results" at bounding box center [49, 45] width 81 height 14
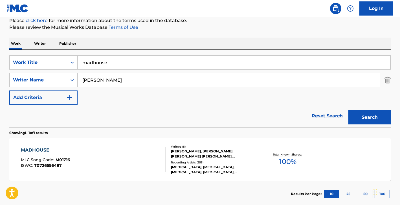
click at [129, 68] on input "madhouse" at bounding box center [234, 63] width 313 height 14
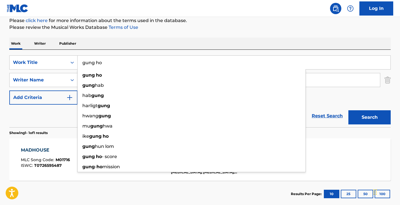
type input "gung ho"
click at [348, 110] on button "Search" at bounding box center [369, 117] width 42 height 14
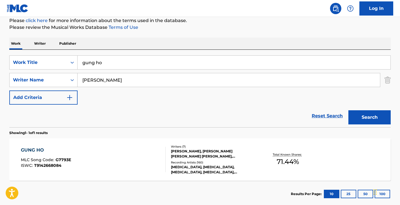
click at [191, 142] on div "GUNG HO MLC Song Code : G7793E ISWC : T9142668084 Writers ( 7 ) DANIEL ALAN SPI…" at bounding box center [199, 159] width 381 height 42
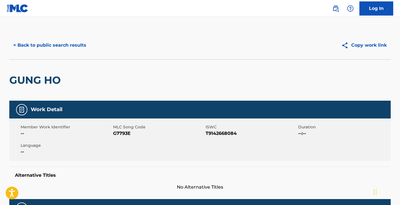
click at [60, 44] on button "< Back to public search results" at bounding box center [49, 45] width 81 height 14
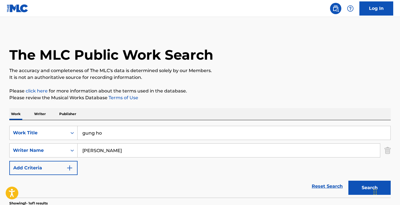
scroll to position [70, 0]
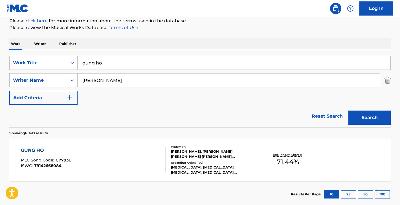
click at [111, 77] on input "frank bello" at bounding box center [229, 80] width 302 height 14
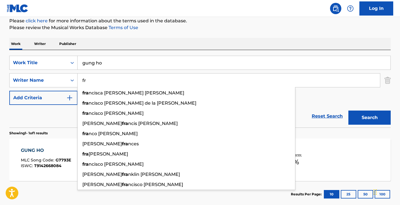
type input "f"
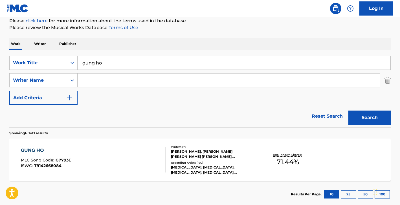
click at [125, 60] on input "gung ho" at bounding box center [234, 63] width 313 height 14
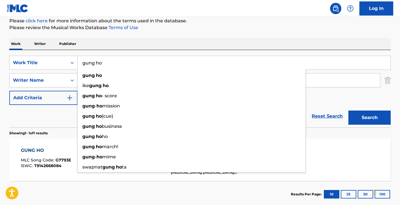
click at [125, 60] on input "gung ho" at bounding box center [234, 63] width 313 height 14
paste input "Live, Suffer, Die"
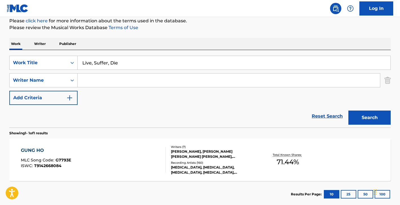
type input "Live, Suffer, Die"
click at [192, 39] on div "Work Writer Publisher" at bounding box center [199, 44] width 381 height 12
click at [367, 117] on button "Search" at bounding box center [369, 117] width 42 height 14
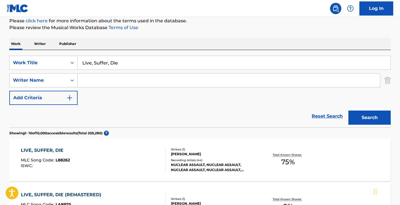
scroll to position [157, 0]
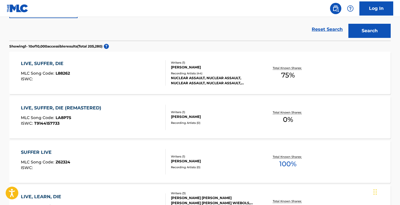
click at [209, 74] on div "Recording Artists ( 44 )" at bounding box center [213, 73] width 85 height 4
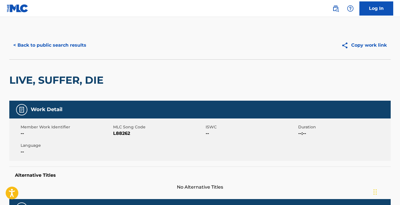
click at [73, 37] on div "< Back to public search results Copy work link" at bounding box center [199, 45] width 381 height 28
click at [72, 47] on button "< Back to public search results" at bounding box center [49, 45] width 81 height 14
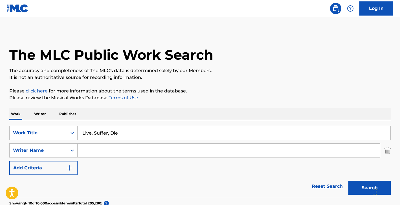
click at [126, 134] on input "Live, Suffer, Die" at bounding box center [234, 133] width 313 height 14
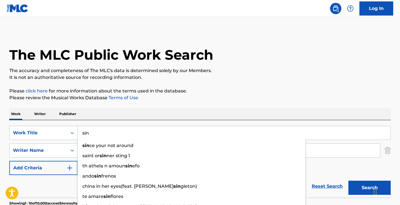
type input "sin"
click at [158, 109] on div "Work Writer Publisher" at bounding box center [199, 114] width 381 height 12
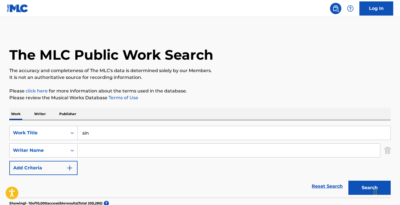
click at [135, 151] on input "Search Form" at bounding box center [229, 150] width 302 height 14
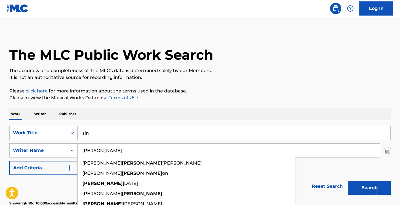
type input "glenn"
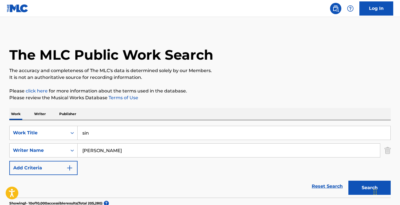
click at [257, 78] on p "It is not an authoritative source for recording information." at bounding box center [199, 77] width 381 height 7
click at [357, 185] on button "Search" at bounding box center [369, 187] width 42 height 14
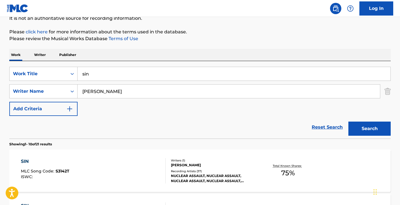
scroll to position [122, 0]
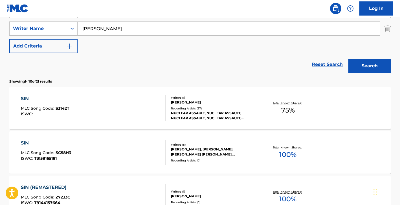
click at [225, 113] on div "NUCLEAR ASSAULT, NUCLEAR ASSAULT, NUCLEAR ASSAULT, NUCLEAR ASSAULT, NUCLEAR ASS…" at bounding box center [213, 115] width 85 height 10
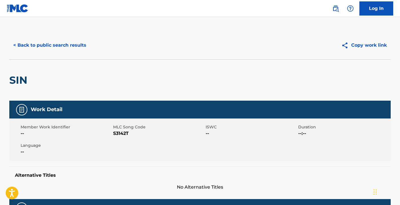
click at [86, 46] on button "< Back to public search results" at bounding box center [49, 45] width 81 height 14
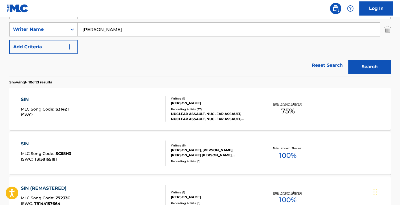
click at [137, 30] on input "glenn" at bounding box center [229, 30] width 302 height 14
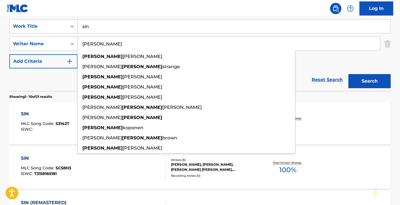
scroll to position [104, 0]
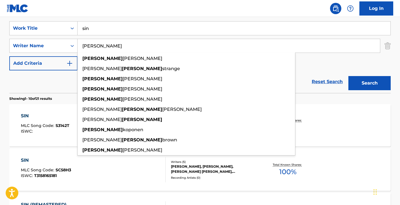
click at [137, 31] on input "sin" at bounding box center [234, 28] width 313 height 14
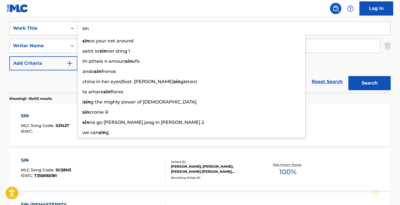
click at [137, 31] on input "sin" at bounding box center [234, 28] width 313 height 14
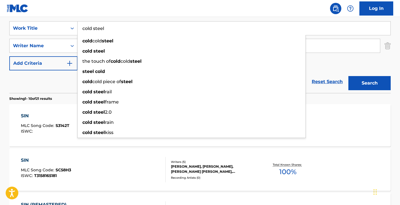
click at [348, 76] on button "Search" at bounding box center [369, 83] width 42 height 14
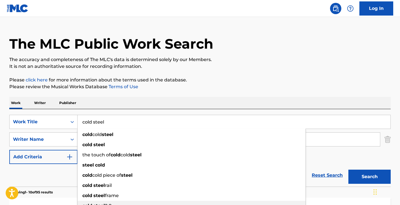
scroll to position [0, 0]
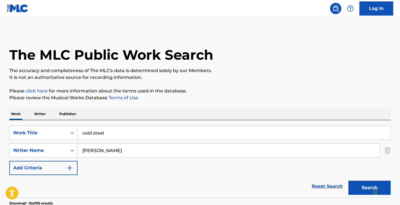
click at [110, 131] on input "cold steel" at bounding box center [234, 133] width 313 height 14
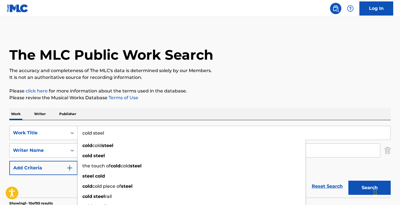
click at [110, 131] on input "cold steel" at bounding box center [234, 133] width 313 height 14
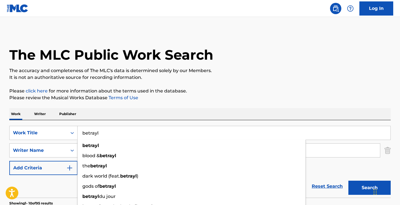
click at [231, 55] on div "The MLC Public Work Search" at bounding box center [199, 51] width 381 height 41
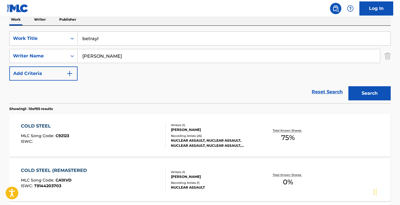
click at [370, 94] on button "Search" at bounding box center [369, 93] width 42 height 14
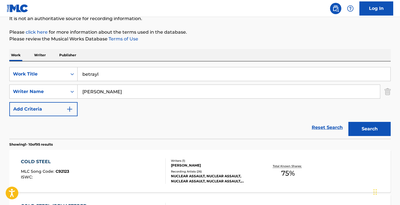
scroll to position [40, 0]
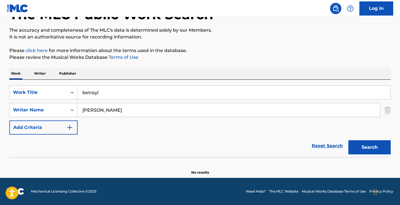
click at [144, 97] on input "betrayl" at bounding box center [234, 92] width 313 height 14
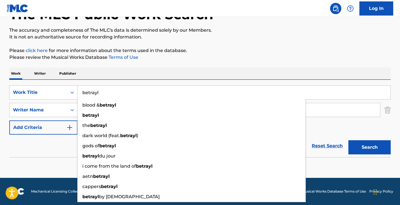
click at [144, 97] on input "betrayl" at bounding box center [234, 92] width 313 height 14
paste input "Betraya"
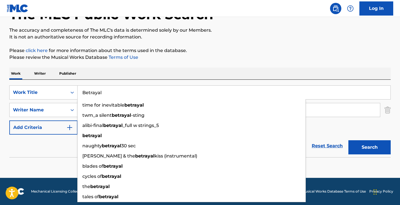
type input "Betrayal"
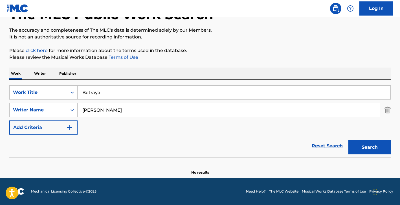
click at [265, 35] on p "It is not an authoritative source for recording information." at bounding box center [199, 37] width 381 height 7
click at [368, 153] on button "Search" at bounding box center [369, 147] width 42 height 14
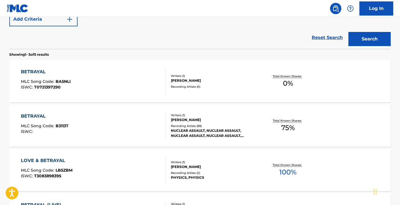
scroll to position [149, 0]
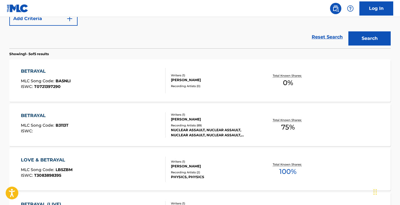
click at [214, 121] on div "GLENN EVANS" at bounding box center [213, 118] width 85 height 5
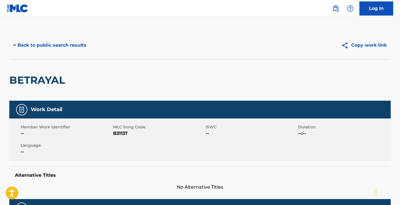
click at [80, 40] on button "< Back to public search results" at bounding box center [49, 45] width 81 height 14
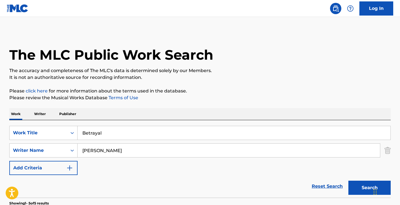
click at [127, 123] on div "SearchWithCriteria92915df2-7d9f-4bae-8585-9cf543ac16f7 Work Title Betrayal Sear…" at bounding box center [199, 158] width 381 height 77
click at [127, 128] on input "Betrayal" at bounding box center [234, 133] width 313 height 14
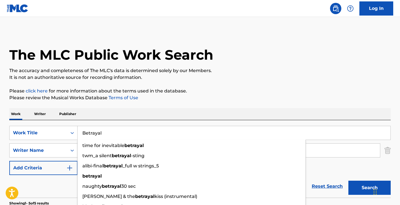
paste input "Radiation Sickness"
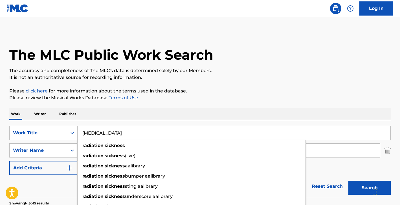
type input "Radiation Sickness"
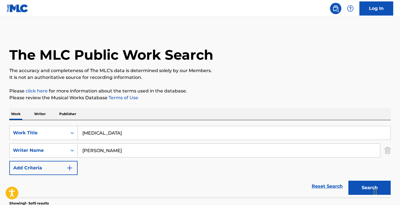
click at [238, 78] on p "It is not an authoritative source for recording information." at bounding box center [199, 77] width 381 height 7
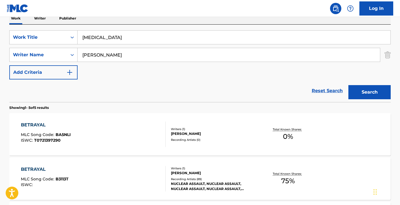
click at [383, 89] on button "Search" at bounding box center [369, 92] width 42 height 14
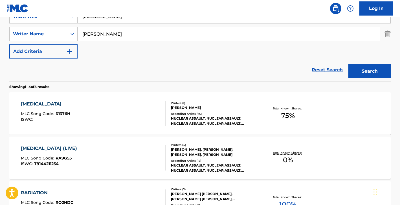
scroll to position [117, 0]
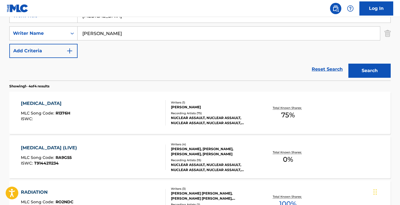
click at [223, 117] on div "NUCLEAR ASSAULT, NUCLEAR ASSAULT, NUCLEAR ASSAULT, NUCLEAR ASSAULT, NUCLEAR ASS…" at bounding box center [213, 120] width 85 height 10
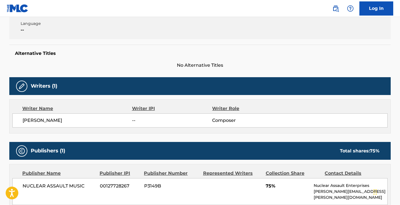
scroll to position [236, 0]
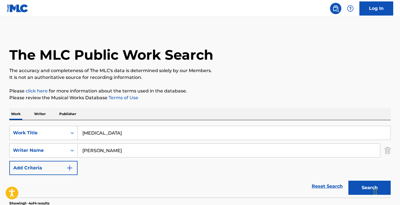
click at [117, 134] on input "Radiation Sickness" at bounding box center [234, 133] width 313 height 14
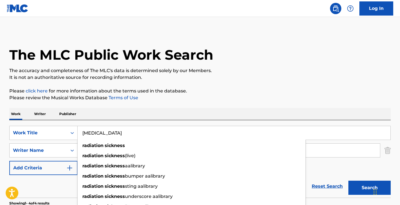
click at [117, 134] on input "Radiation Sickness" at bounding box center [234, 133] width 313 height 14
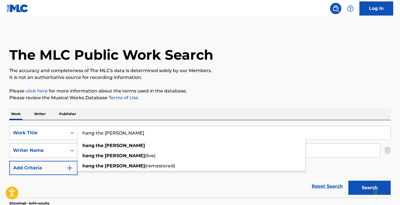
type input "hang the pope"
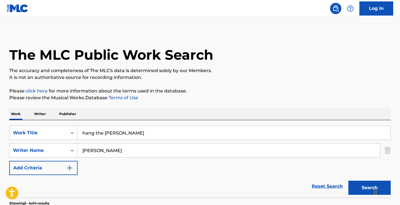
click at [230, 101] on p "Please review the Musical Works Database Terms of Use" at bounding box center [199, 97] width 381 height 7
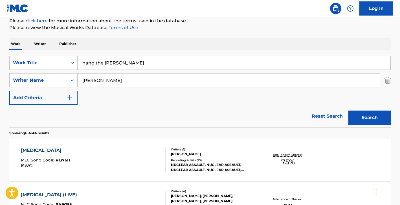
click at [370, 121] on button "Search" at bounding box center [369, 117] width 42 height 14
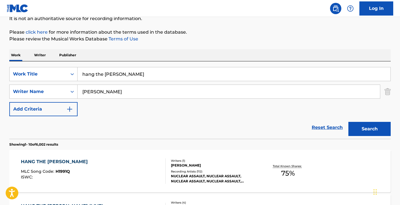
scroll to position [70, 0]
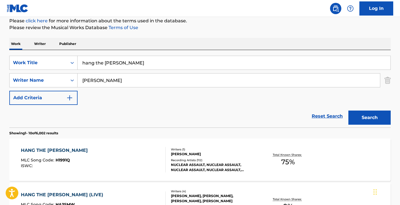
click at [238, 153] on div "GLENN EVANS" at bounding box center [213, 153] width 85 height 5
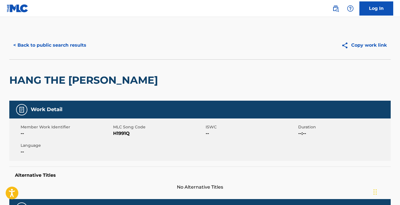
click at [42, 43] on button "< Back to public search results" at bounding box center [49, 45] width 81 height 14
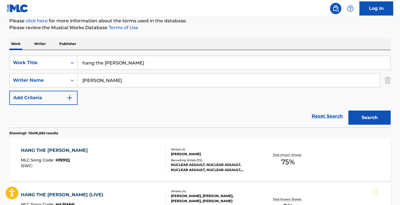
click at [102, 61] on input "hang the pope" at bounding box center [234, 63] width 313 height 14
click at [348, 110] on button "Search" at bounding box center [369, 117] width 42 height 14
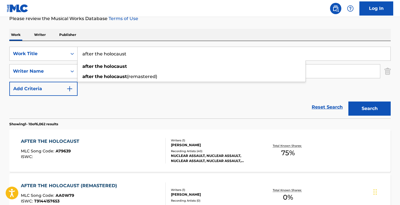
scroll to position [0, 0]
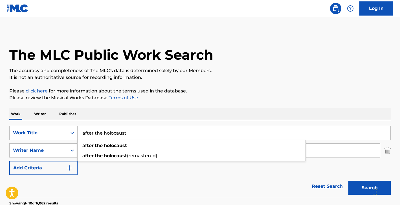
click at [133, 135] on input "after the holocaust" at bounding box center [234, 133] width 313 height 14
paste input "Mr. Softee Theme"
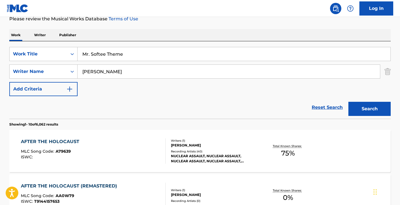
click at [369, 112] on button "Search" at bounding box center [369, 109] width 42 height 14
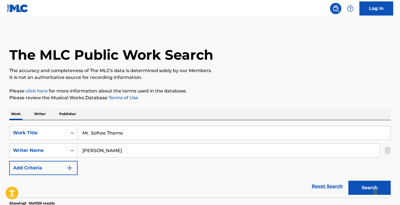
click at [140, 145] on input "glenn" at bounding box center [229, 150] width 302 height 14
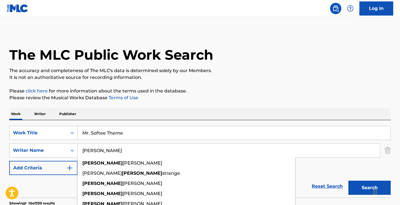
click at [142, 130] on input "Mr. Softee Theme" at bounding box center [234, 133] width 313 height 14
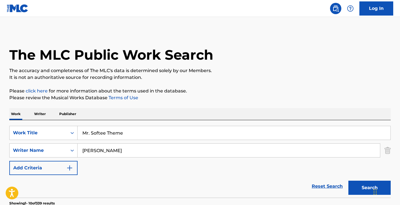
click at [142, 130] on input "Mr. Softee Theme" at bounding box center [234, 133] width 313 height 14
paste input "Stranded in Hell"
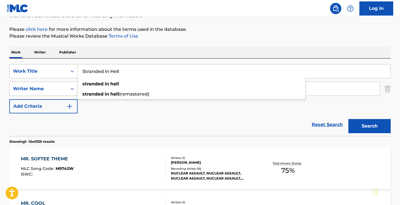
type input "Stranded in Hell"
click at [350, 124] on button "Search" at bounding box center [369, 126] width 42 height 14
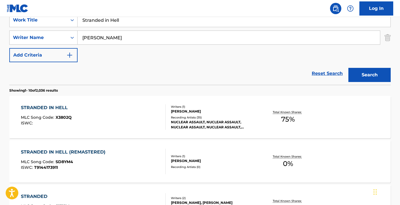
scroll to position [113, 0]
click at [223, 116] on div "Recording Artists ( 35 )" at bounding box center [213, 117] width 85 height 4
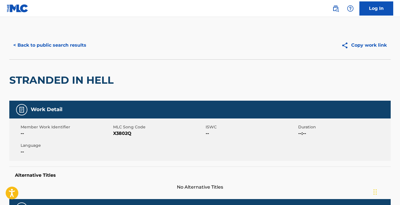
click at [71, 53] on div "< Back to public search results Copy work link" at bounding box center [199, 45] width 381 height 28
click at [72, 46] on button "< Back to public search results" at bounding box center [49, 45] width 81 height 14
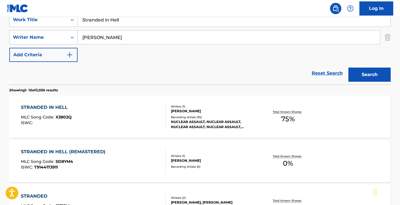
click at [109, 24] on input "Stranded in Hell" at bounding box center [234, 20] width 313 height 14
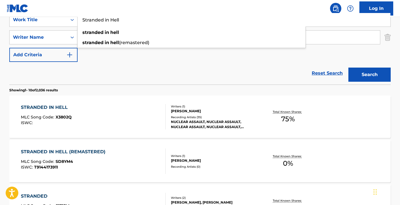
click at [109, 24] on input "Stranded in Hell" at bounding box center [234, 20] width 313 height 14
type input "u"
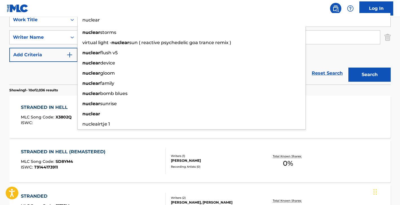
click at [348, 67] on button "Search" at bounding box center [369, 74] width 42 height 14
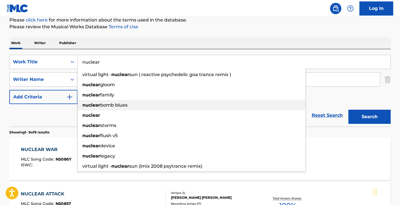
scroll to position [53, 0]
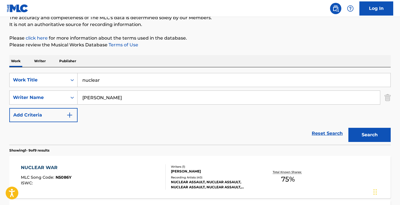
click at [173, 78] on input "nuclear" at bounding box center [234, 80] width 313 height 14
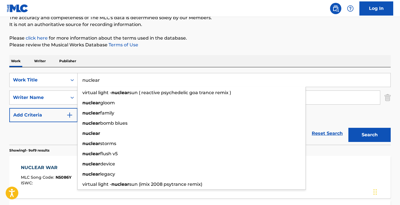
click at [173, 78] on input "nuclear" at bounding box center [234, 80] width 313 height 14
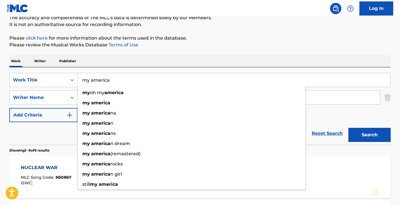
click at [348, 127] on button "Search" at bounding box center [369, 134] width 42 height 14
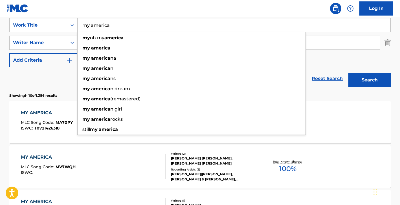
scroll to position [0, 0]
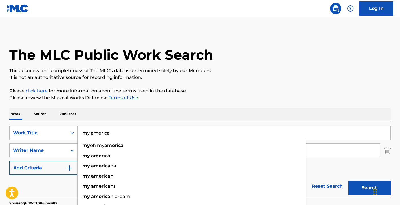
click at [96, 130] on input "my america" at bounding box center [234, 133] width 313 height 14
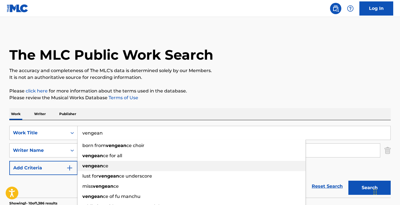
click at [99, 161] on div "vengean ce" at bounding box center [192, 166] width 228 height 10
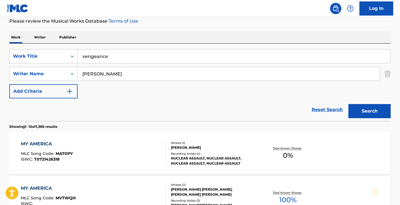
click at [359, 111] on button "Search" at bounding box center [369, 111] width 42 height 14
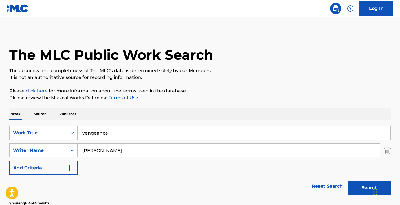
click at [107, 142] on div "SearchWithCriteria92915df2-7d9f-4bae-8585-9cf543ac16f7 Work Title vengeance Sea…" at bounding box center [199, 150] width 381 height 49
click at [108, 132] on input "vengeance" at bounding box center [234, 133] width 313 height 14
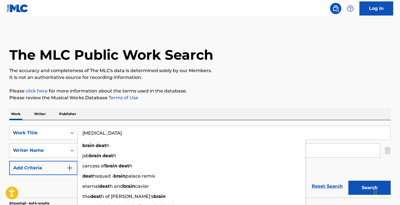
type input "brain death"
click at [348, 180] on button "Search" at bounding box center [369, 187] width 42 height 14
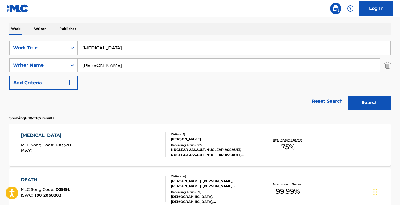
scroll to position [104, 0]
